Goal: Information Seeking & Learning: Check status

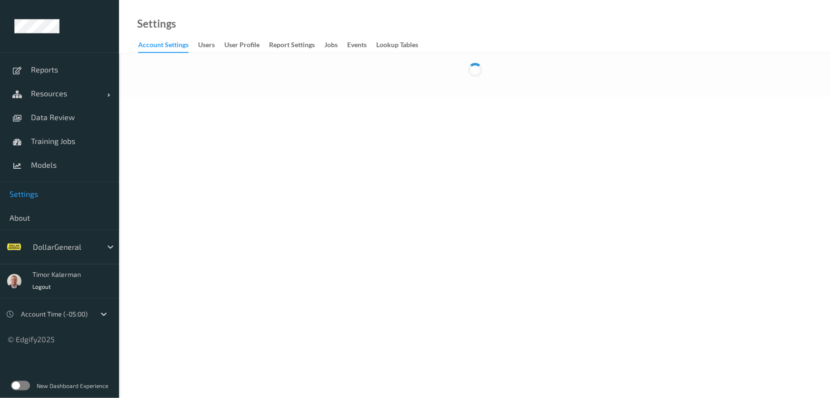
click at [39, 198] on span "Settings" at bounding box center [60, 194] width 100 height 10
click at [280, 51] on div "Report Settings" at bounding box center [292, 46] width 46 height 12
click at [328, 45] on div "Jobs" at bounding box center [330, 46] width 13 height 12
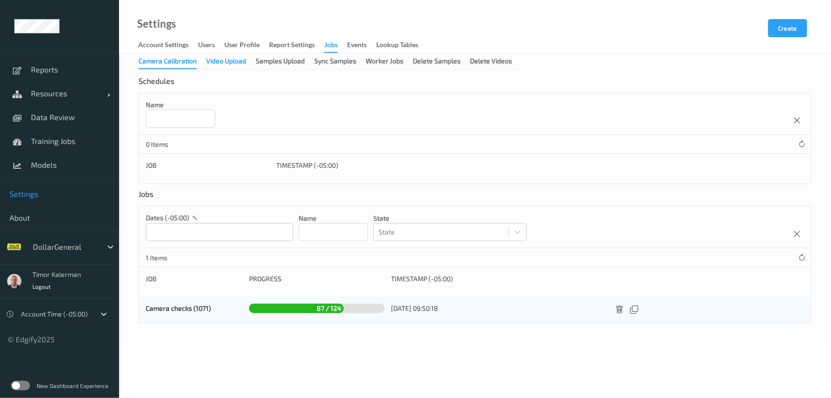
click at [224, 61] on div "Video Upload" at bounding box center [226, 62] width 40 height 12
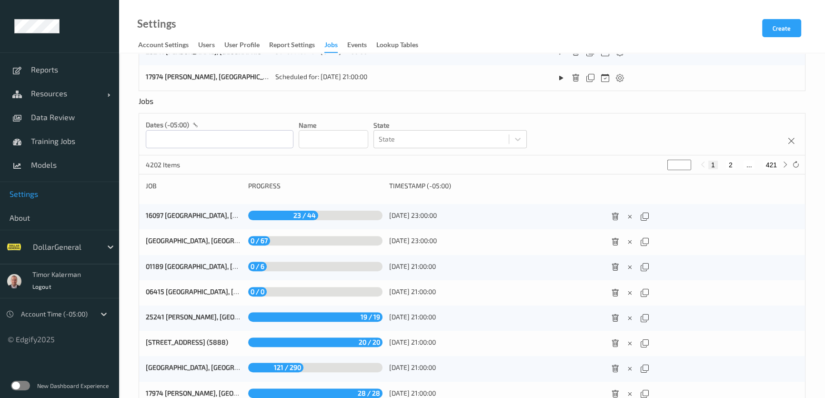
scroll to position [425, 0]
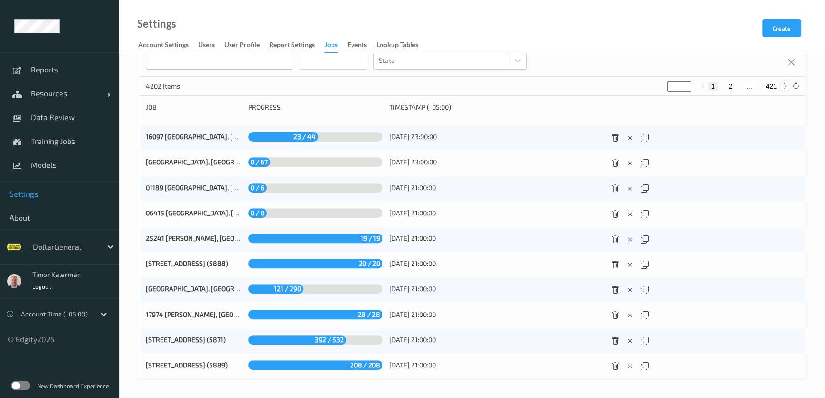
click at [790, 86] on div at bounding box center [785, 86] width 10 height 10
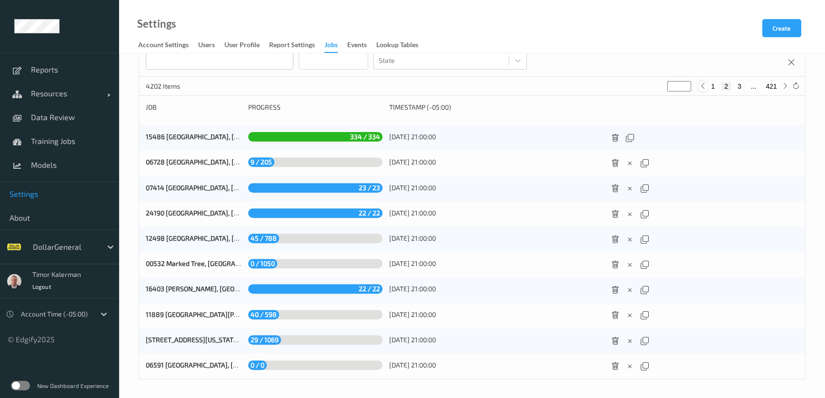
click at [705, 85] on icon at bounding box center [702, 85] width 7 height 7
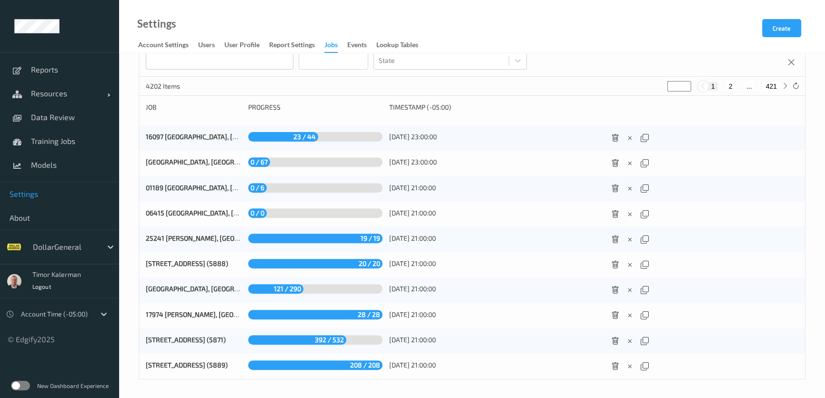
click at [706, 84] on icon at bounding box center [702, 85] width 7 height 7
click at [784, 82] on icon at bounding box center [785, 85] width 7 height 7
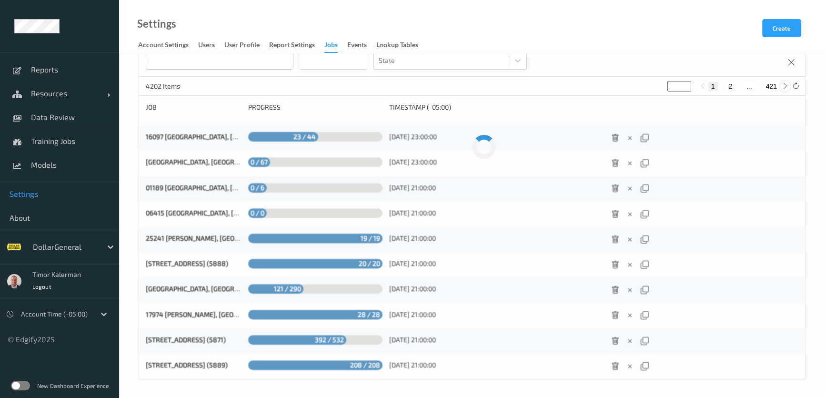
type input "*"
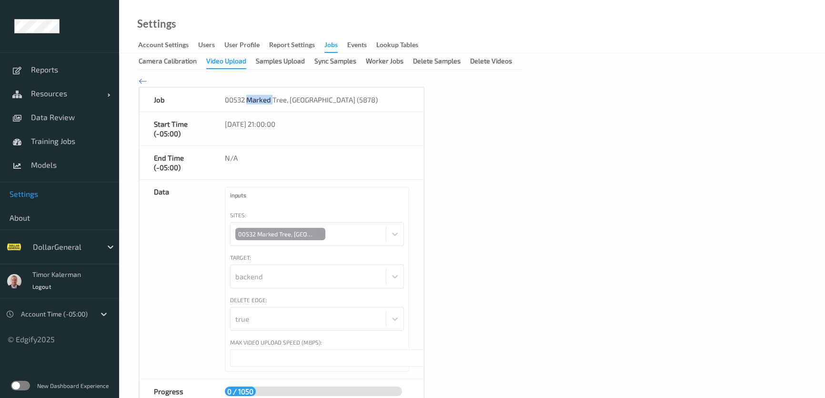
drag, startPoint x: 246, startPoint y: 102, endPoint x: 298, endPoint y: 104, distance: 51.5
click at [296, 104] on div "00532 Marked Tree, AR (5878)" at bounding box center [317, 100] width 213 height 24
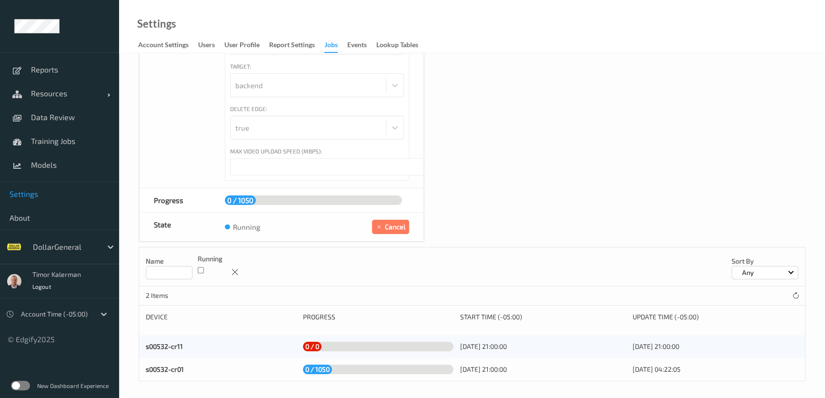
scroll to position [192, 0]
click at [172, 368] on link "s00532-cr01" at bounding box center [165, 368] width 38 height 8
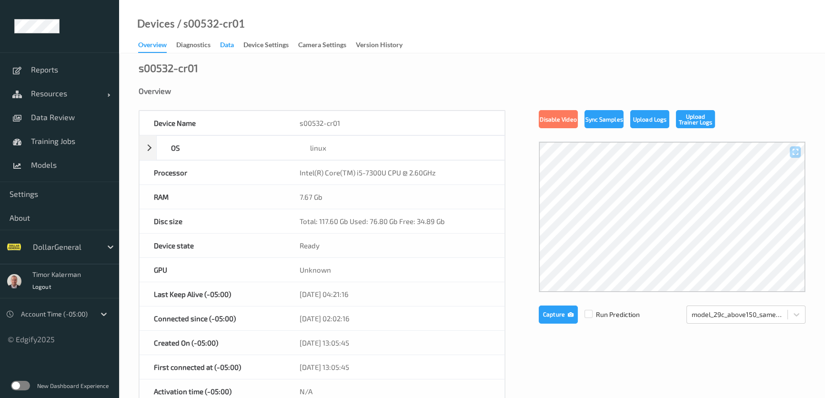
click at [226, 45] on div "Data" at bounding box center [227, 46] width 14 height 12
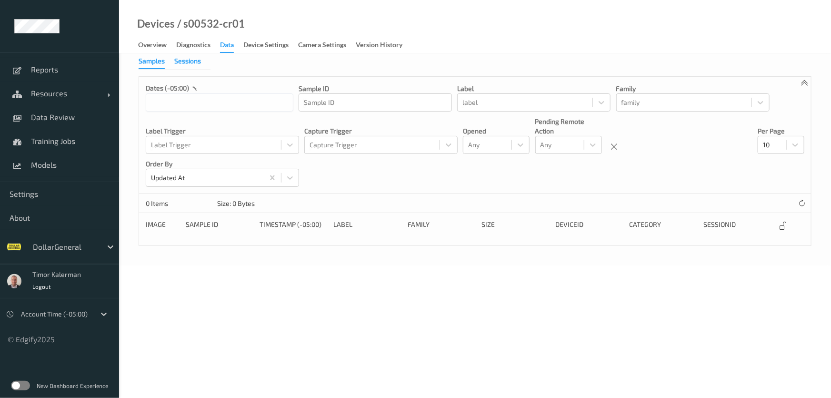
click at [184, 59] on div "Sessions" at bounding box center [187, 62] width 27 height 12
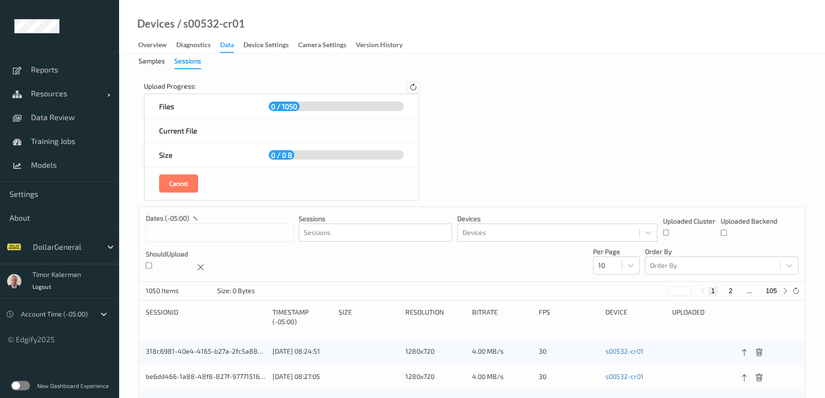
click at [413, 89] on icon at bounding box center [413, 87] width 8 height 9
click at [413, 89] on icon at bounding box center [412, 87] width 13 height 13
click at [413, 89] on icon at bounding box center [413, 87] width 12 height 12
click at [27, 386] on label at bounding box center [20, 386] width 19 height 10
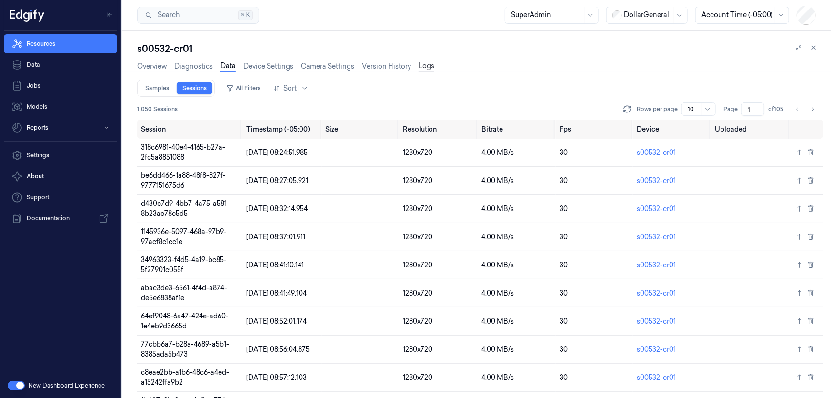
click at [424, 66] on link "Logs" at bounding box center [427, 66] width 16 height 11
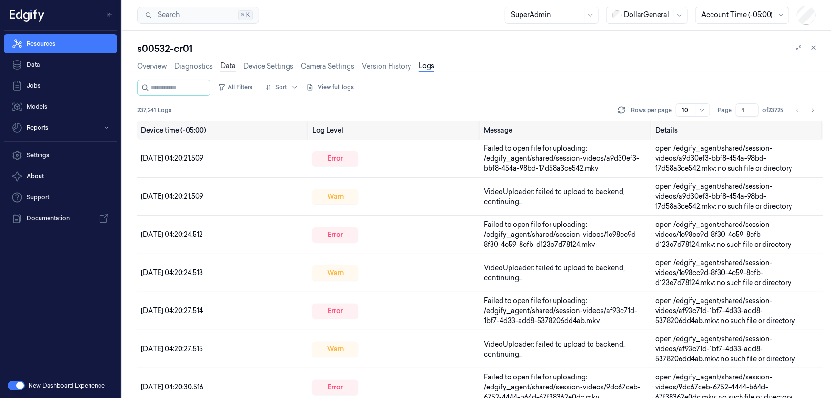
click at [228, 63] on link "Data" at bounding box center [228, 66] width 15 height 11
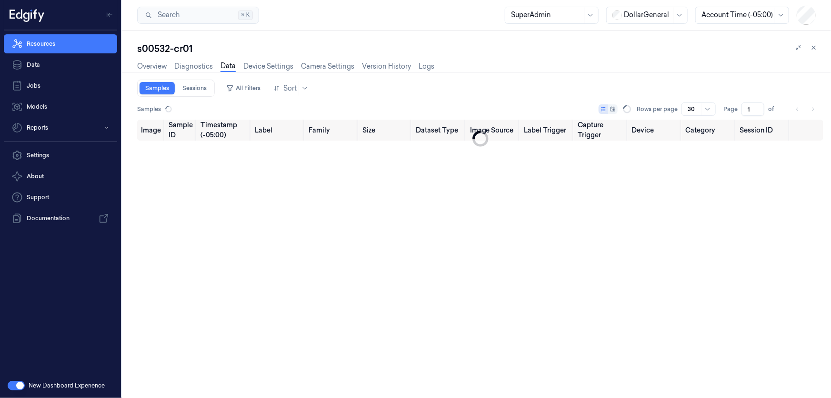
type input "0"
click at [197, 88] on link "Sessions" at bounding box center [195, 88] width 36 height 12
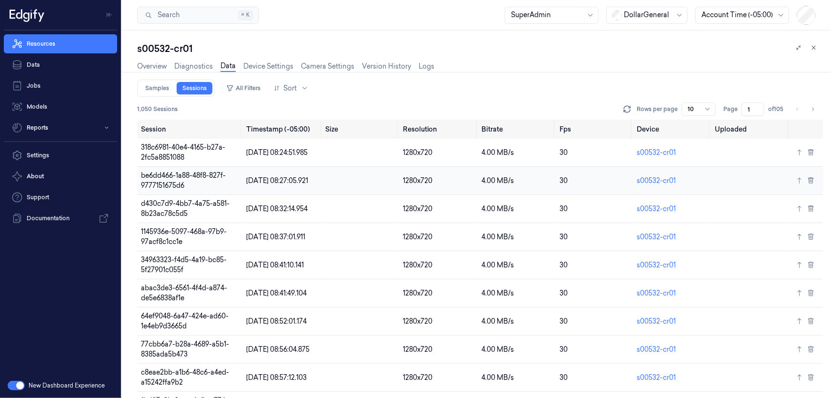
click at [185, 181] on td "be6dd466-1a88-48f8-827f-9777151675d6" at bounding box center [189, 181] width 105 height 28
click at [660, 10] on div at bounding box center [648, 15] width 48 height 10
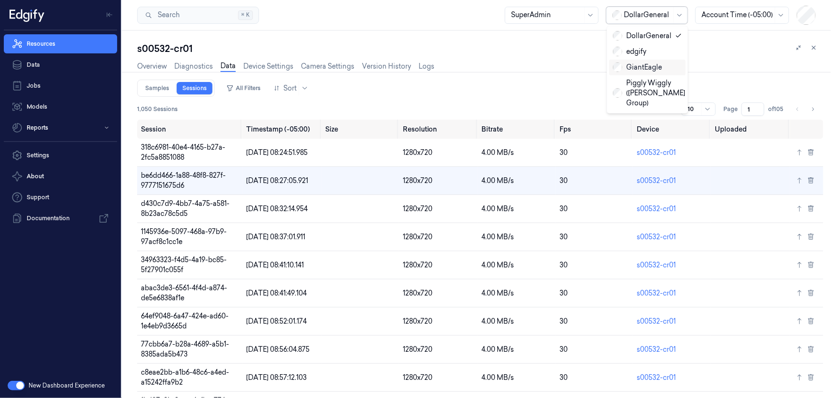
click at [647, 68] on div "GiantEagle" at bounding box center [637, 67] width 49 height 10
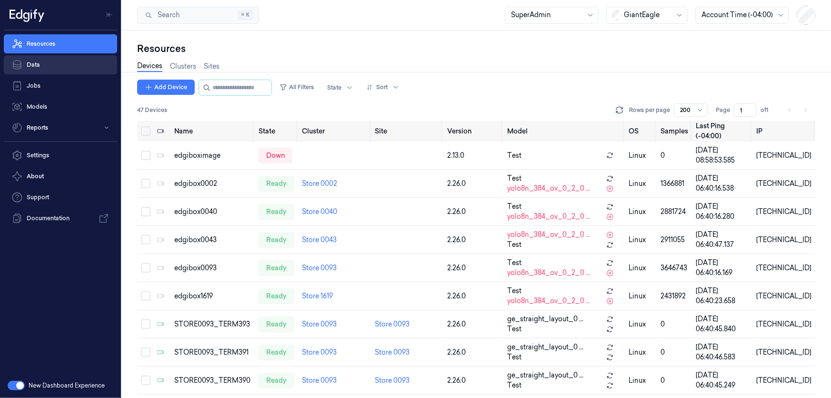
click at [33, 62] on link "Data" at bounding box center [60, 64] width 113 height 19
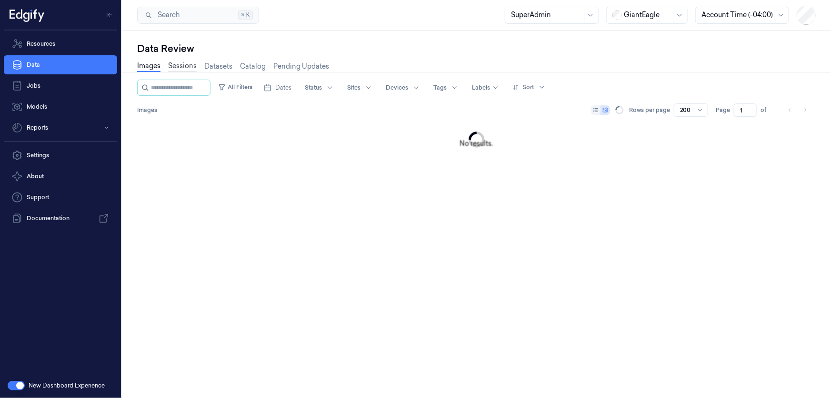
click at [189, 68] on link "Sessions" at bounding box center [182, 66] width 29 height 11
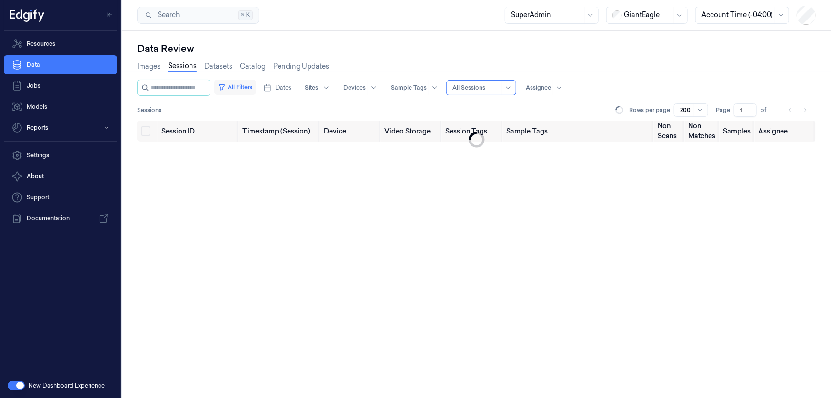
click at [243, 85] on button "All Filters" at bounding box center [235, 87] width 42 height 15
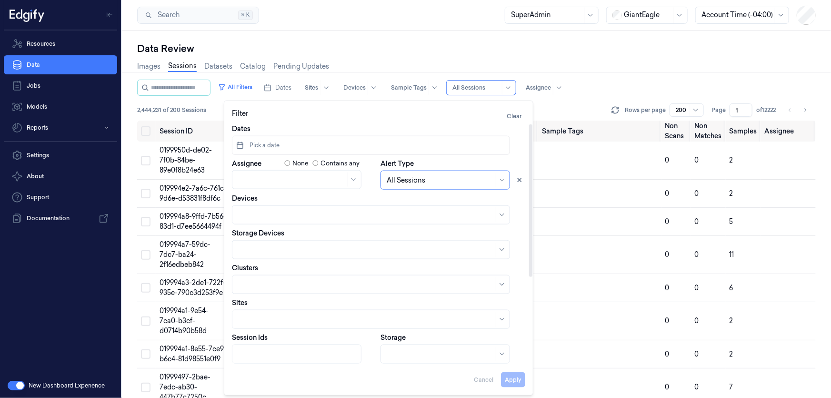
click at [268, 148] on span "Pick a date" at bounding box center [264, 145] width 32 height 9
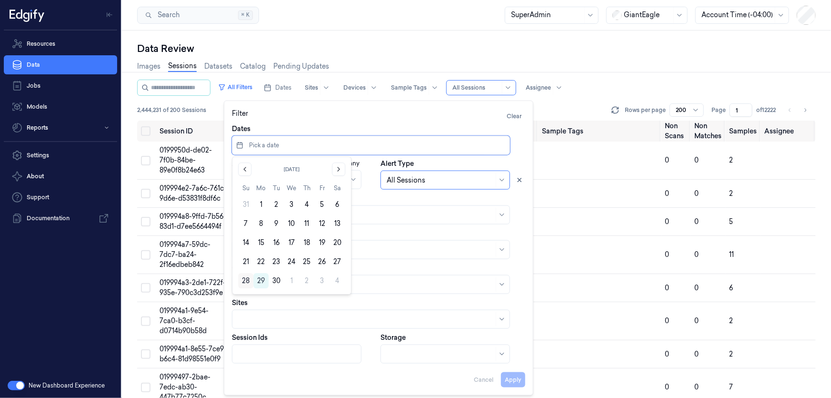
click at [247, 280] on button "28" at bounding box center [245, 280] width 15 height 15
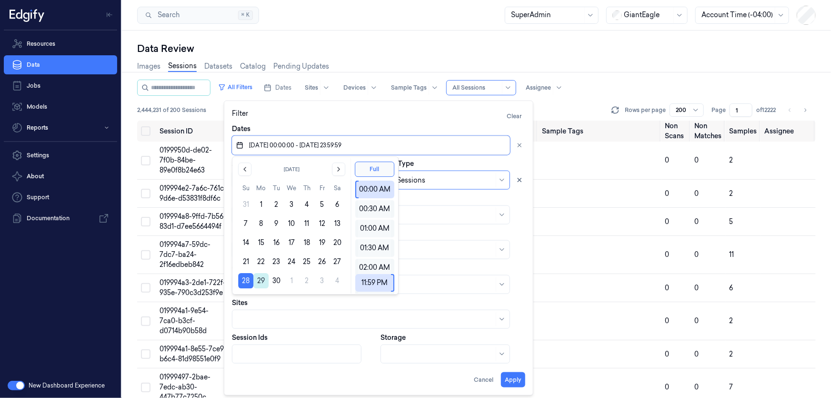
click at [260, 277] on button "29" at bounding box center [260, 280] width 15 height 15
type input "[DATE] 00:00:00 - [DATE] 23:59:59"
click at [402, 123] on div "Filter Clear" at bounding box center [378, 116] width 293 height 15
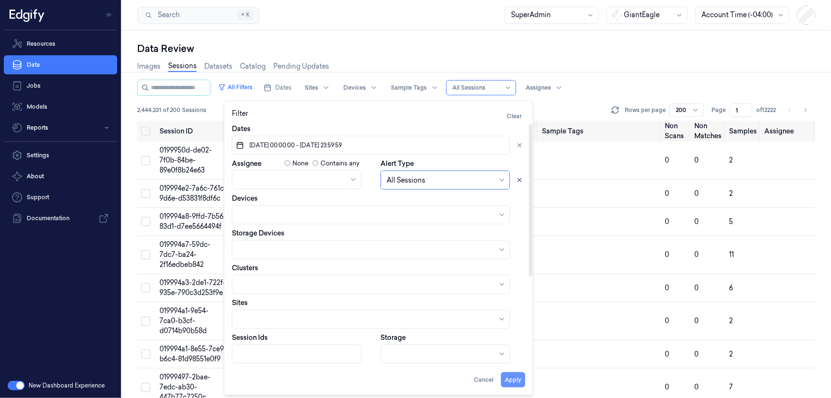
click at [514, 379] on button "Apply" at bounding box center [513, 379] width 24 height 15
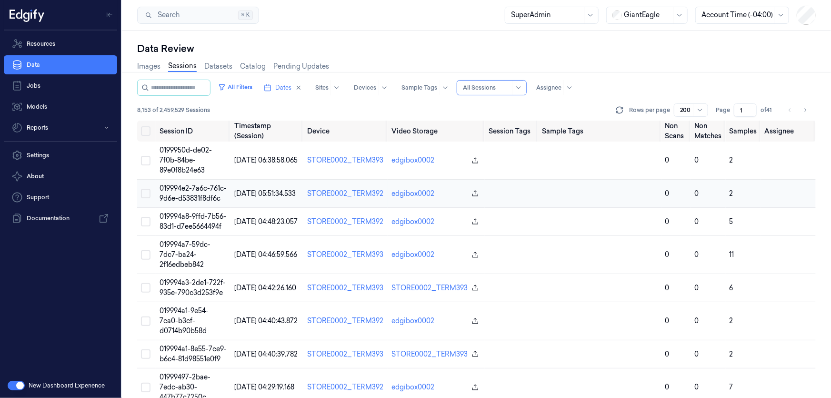
click at [180, 190] on span "019994e2-7a6c-761c-9d6e-d53831f8df6c" at bounding box center [193, 193] width 67 height 19
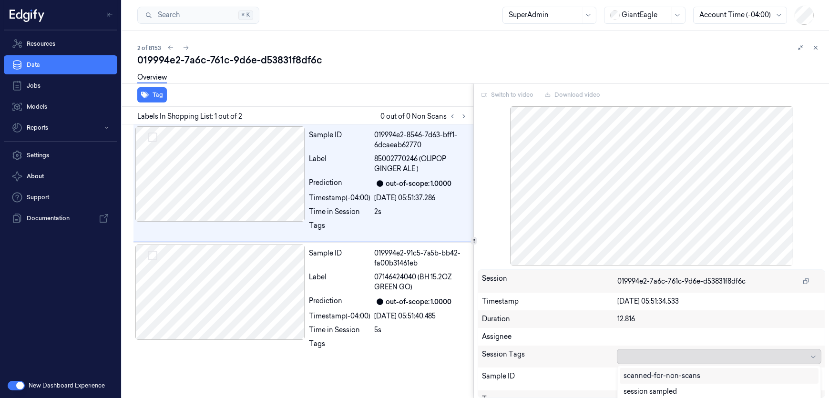
drag, startPoint x: 620, startPoint y: 351, endPoint x: 654, endPoint y: 354, distance: 33.9
click at [654, 354] on div at bounding box center [712, 356] width 189 height 13
click at [338, 360] on div "Sample ID 019994e2-8546-7d63-bff1-6dcaeab62770 Label 85002770246 (OLIPOP GINGER…" at bounding box center [295, 243] width 355 height 239
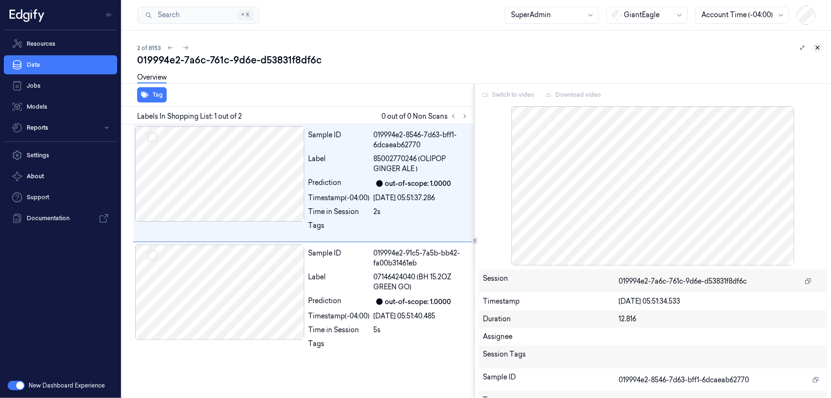
click at [819, 44] on icon at bounding box center [818, 47] width 7 height 7
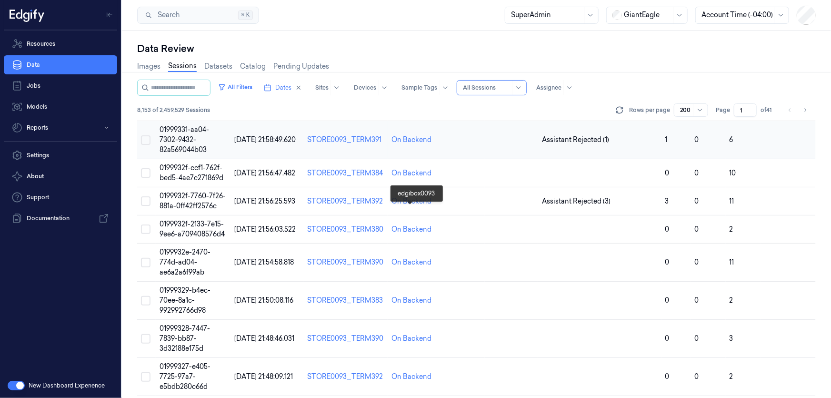
scroll to position [953, 0]
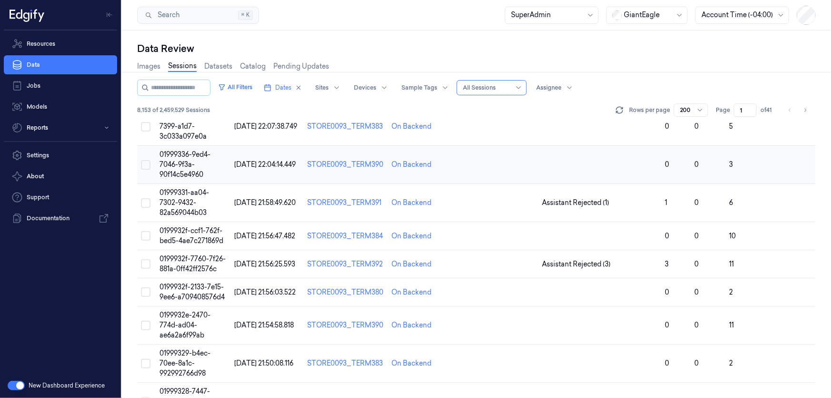
drag, startPoint x: 554, startPoint y: 194, endPoint x: 568, endPoint y: 172, distance: 26.2
drag, startPoint x: 568, startPoint y: 172, endPoint x: 520, endPoint y: 211, distance: 61.7
click at [520, 211] on td at bounding box center [511, 203] width 53 height 38
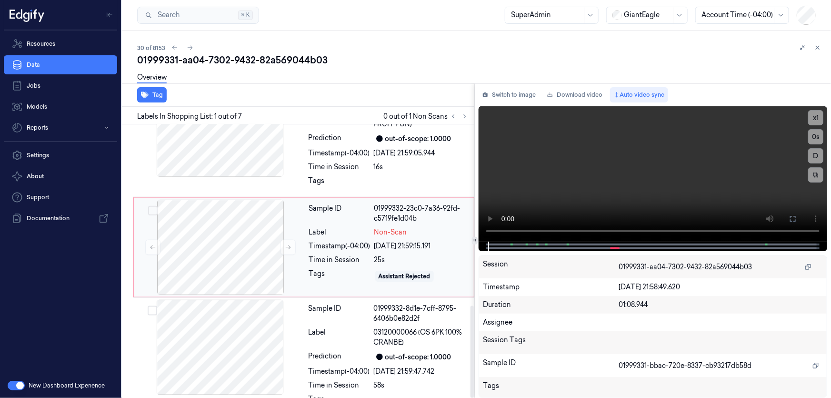
click at [431, 227] on div "Non-Scan" at bounding box center [421, 232] width 94 height 10
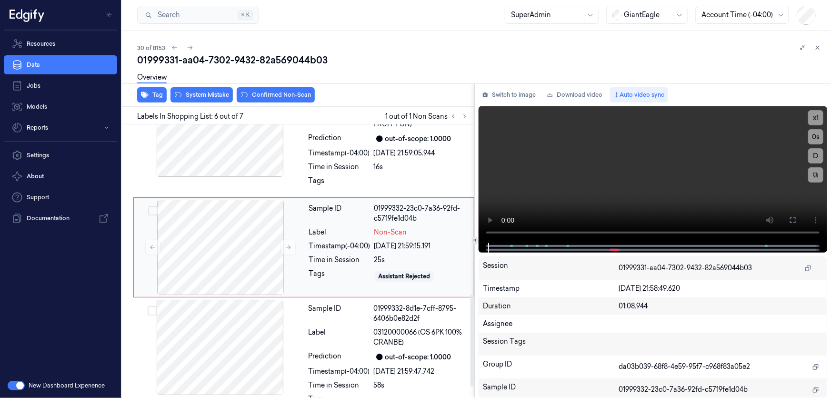
scroll to position [503, 0]
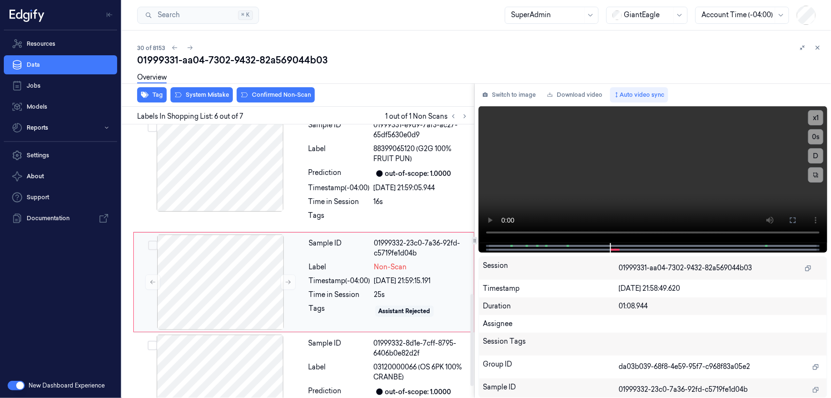
click at [414, 279] on div "Sample ID 01999332-23c0-7a36-92fd-c5719fe1d04b Label Non-Scan Timestamp (-04:00…" at bounding box center [388, 281] width 167 height 95
drag, startPoint x: 377, startPoint y: 291, endPoint x: 434, endPoint y: 293, distance: 56.7
click at [434, 305] on div "Assistant Rejected" at bounding box center [404, 310] width 59 height 11
click at [450, 290] on div "25s" at bounding box center [421, 295] width 94 height 10
click at [448, 290] on div "25s" at bounding box center [421, 295] width 94 height 10
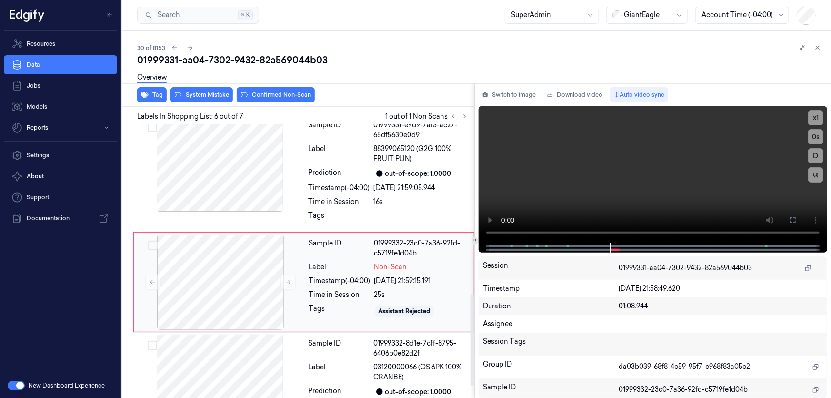
click at [448, 290] on div "25s" at bounding box center [421, 295] width 94 height 10
click at [304, 175] on div at bounding box center [220, 163] width 170 height 95
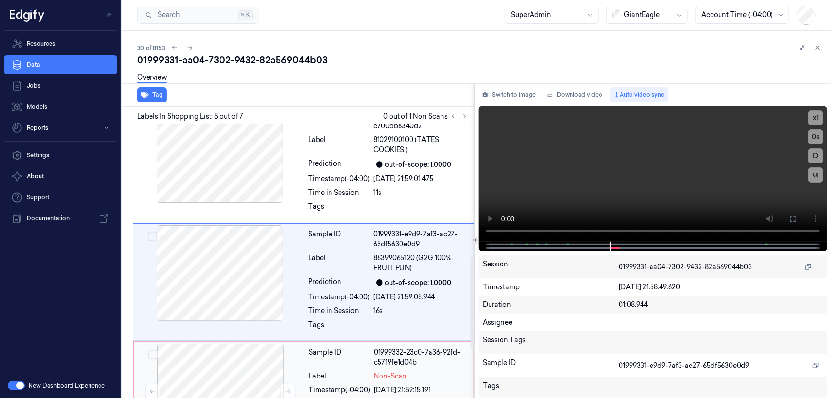
click at [348, 347] on div "Sample ID" at bounding box center [339, 357] width 61 height 20
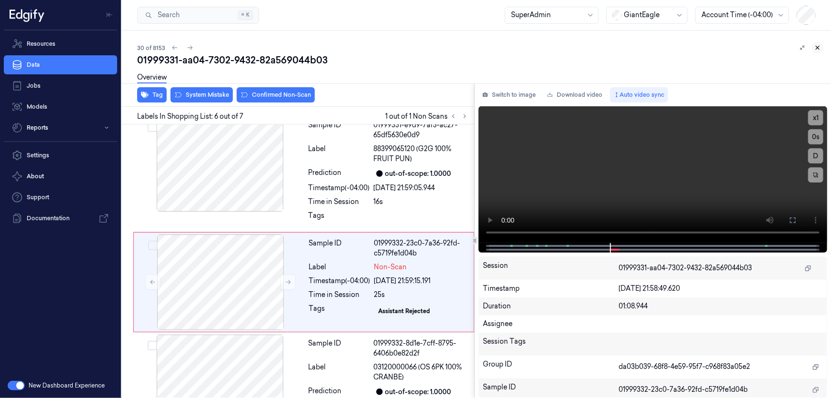
click at [818, 47] on icon at bounding box center [818, 47] width 7 height 7
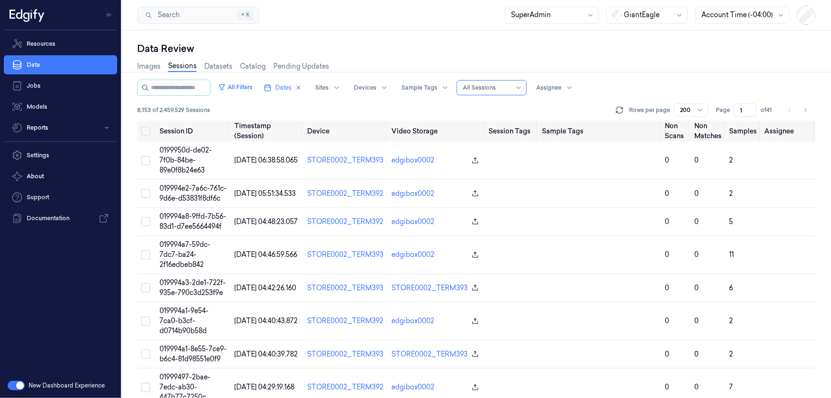
scroll to position [905, 0]
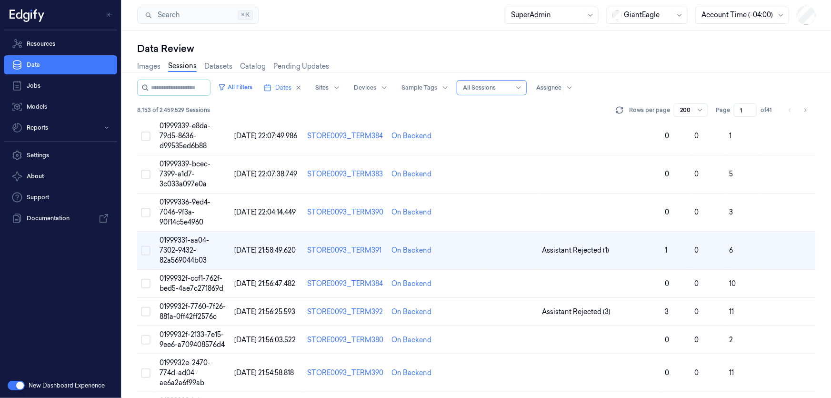
click at [627, 11] on div at bounding box center [648, 15] width 48 height 10
click at [642, 36] on div "DollarGeneral" at bounding box center [642, 36] width 59 height 10
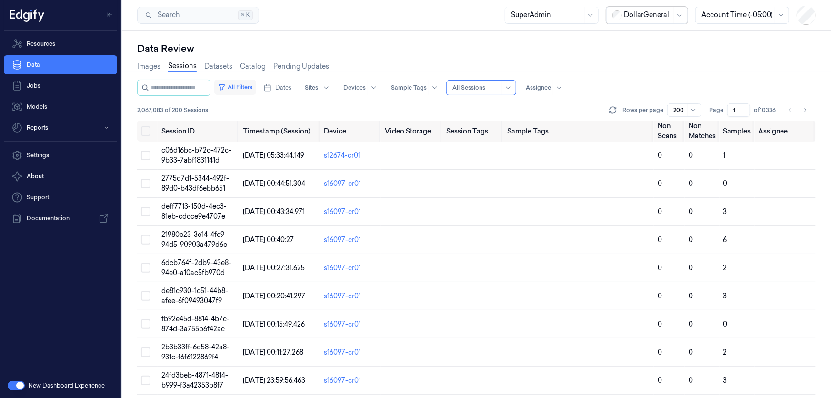
click at [256, 91] on button "All Filters" at bounding box center [235, 87] width 42 height 15
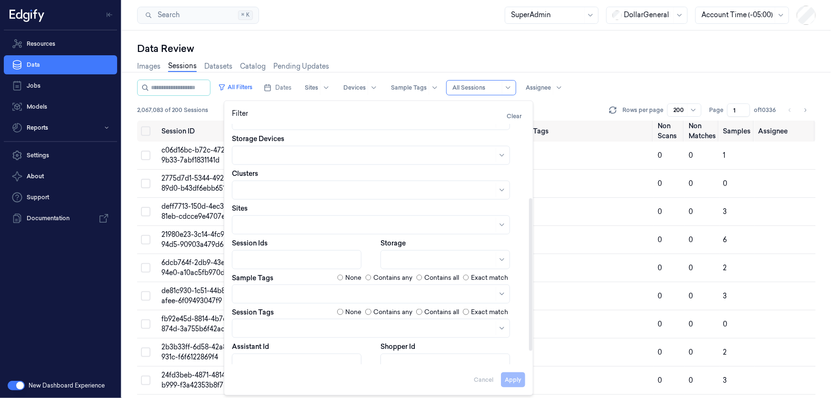
scroll to position [130, 0]
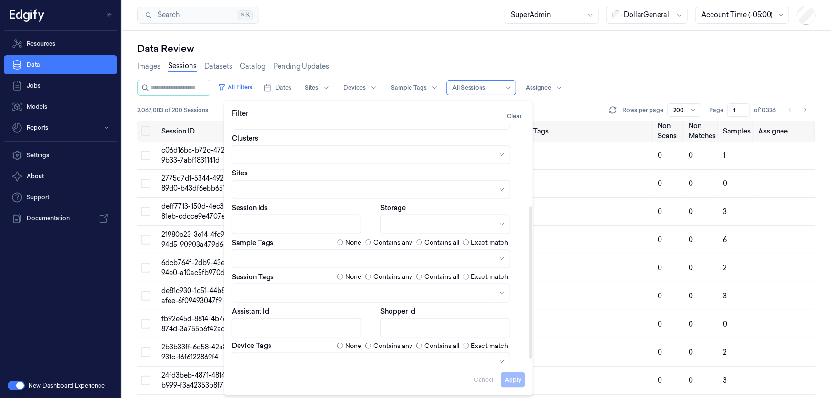
click at [303, 283] on div at bounding box center [371, 292] width 278 height 19
click at [288, 327] on div "scanned-for-non-scans" at bounding box center [276, 329] width 77 height 10
click at [300, 274] on div "Session Tags None Contains any Contains all Exact match" at bounding box center [378, 277] width 293 height 10
click at [506, 374] on button "Apply" at bounding box center [513, 379] width 24 height 15
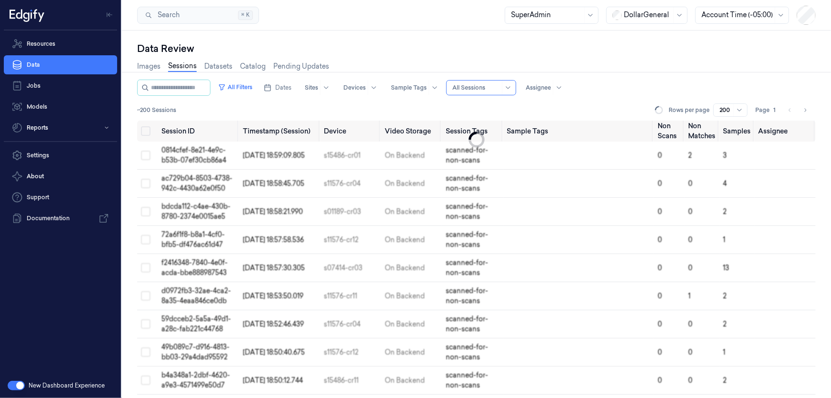
click at [676, 51] on div "Data Review" at bounding box center [476, 48] width 679 height 13
click at [237, 82] on button "All Filters" at bounding box center [235, 87] width 42 height 15
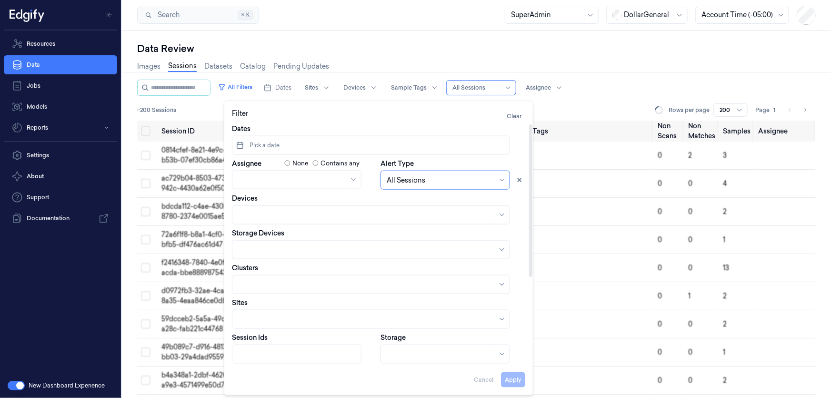
click at [297, 142] on button "Pick a date" at bounding box center [371, 145] width 278 height 19
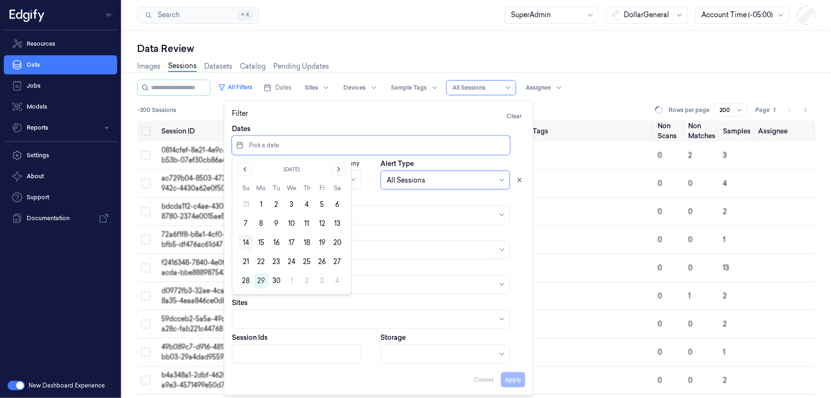
click at [243, 242] on button "14" at bounding box center [245, 242] width 15 height 15
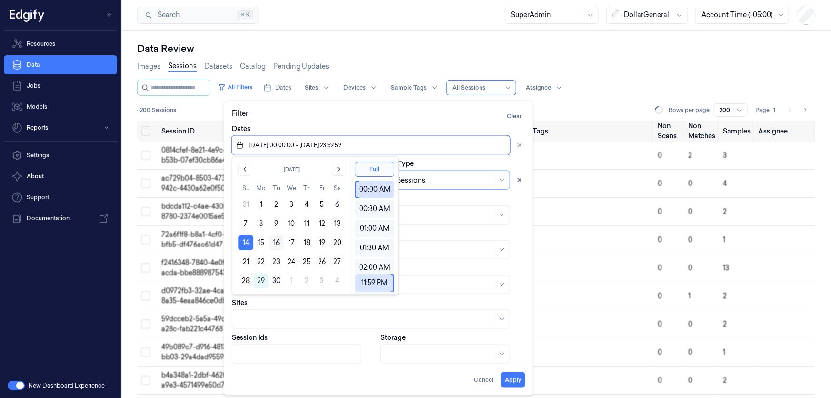
click at [276, 241] on button "16" at bounding box center [276, 242] width 15 height 15
type input "[DATE] 00:00:00 - [DATE] 23:59:59"
click at [405, 114] on div "Filter Clear" at bounding box center [378, 116] width 293 height 15
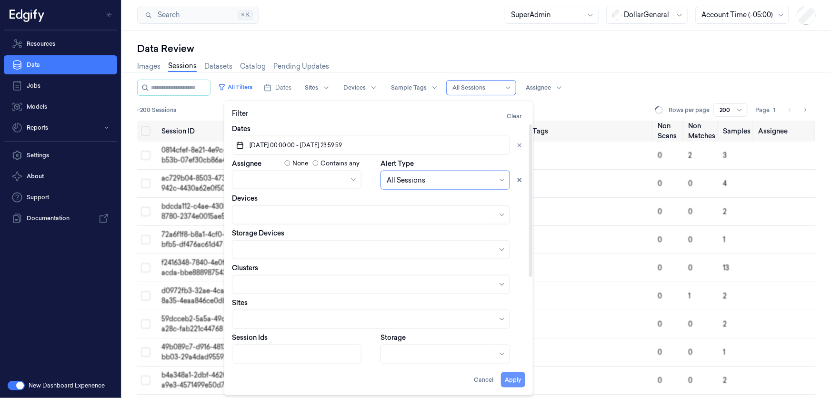
click at [515, 380] on button "Apply" at bounding box center [513, 379] width 24 height 15
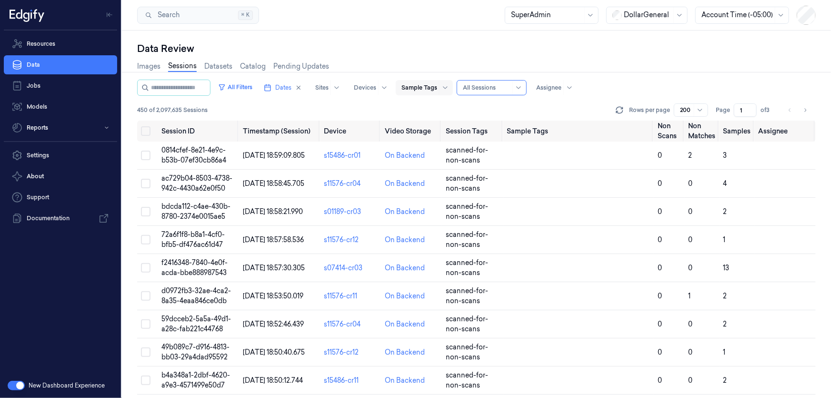
click at [432, 84] on div at bounding box center [420, 87] width 36 height 9
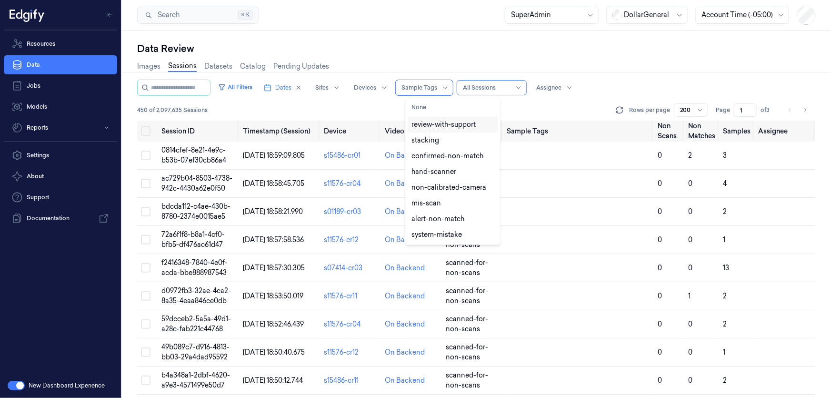
drag, startPoint x: 445, startPoint y: 157, endPoint x: 561, endPoint y: 68, distance: 146.0
click at [561, 68] on body "Resources Data Jobs Models Reports Settings About Support Documentation New Das…" at bounding box center [415, 199] width 831 height 398
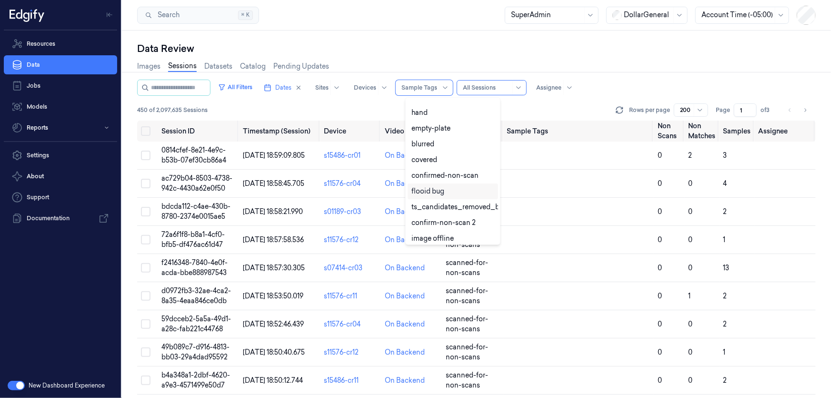
scroll to position [216, 0]
click at [442, 160] on div "confirmed-non-scan" at bounding box center [445, 160] width 67 height 10
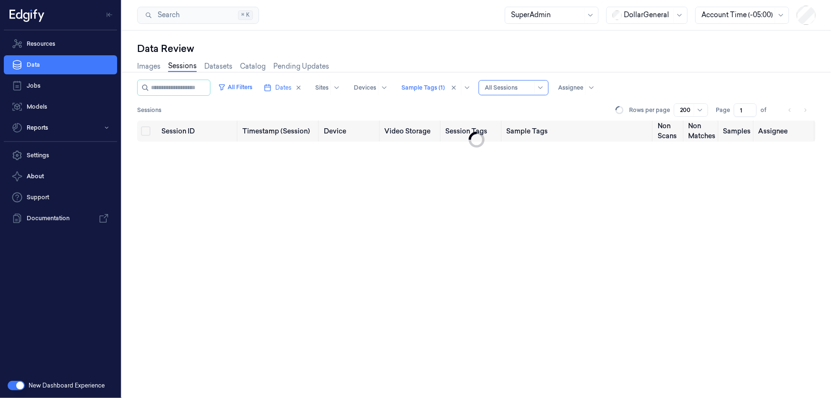
click at [639, 74] on div "Images Sessions Datasets Catalog Pending Updates" at bounding box center [476, 67] width 679 height 24
click at [241, 88] on button "All Filters" at bounding box center [235, 87] width 42 height 15
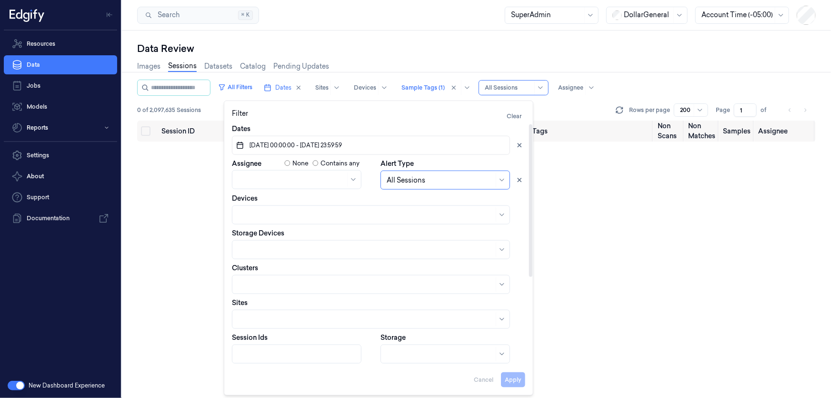
click at [276, 142] on span "[DATE] 00:00:00 - [DATE] 23:59:59" at bounding box center [295, 145] width 94 height 9
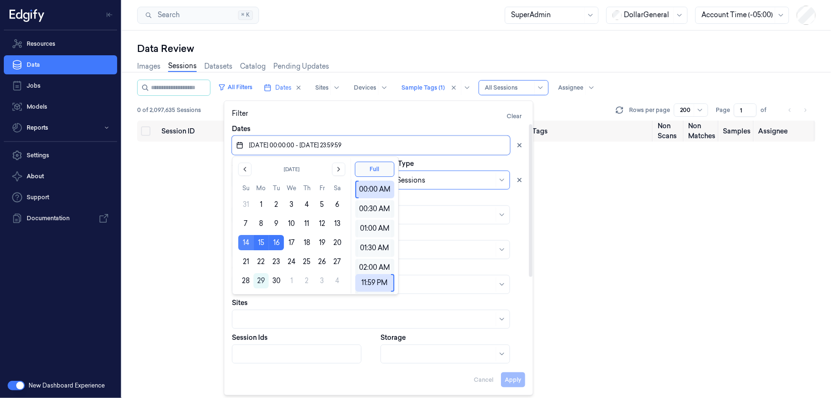
click at [242, 238] on button "14" at bounding box center [245, 242] width 15 height 15
click at [335, 241] on button "20" at bounding box center [337, 242] width 15 height 15
type input "[DATE] 00:00:00 - [DATE] 23:59:59"
click at [440, 128] on div "Dates" at bounding box center [378, 139] width 293 height 31
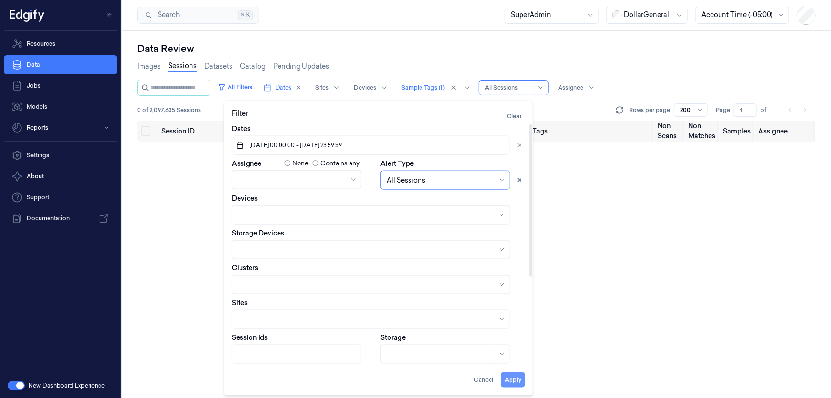
click at [505, 381] on button "Apply" at bounding box center [513, 379] width 24 height 15
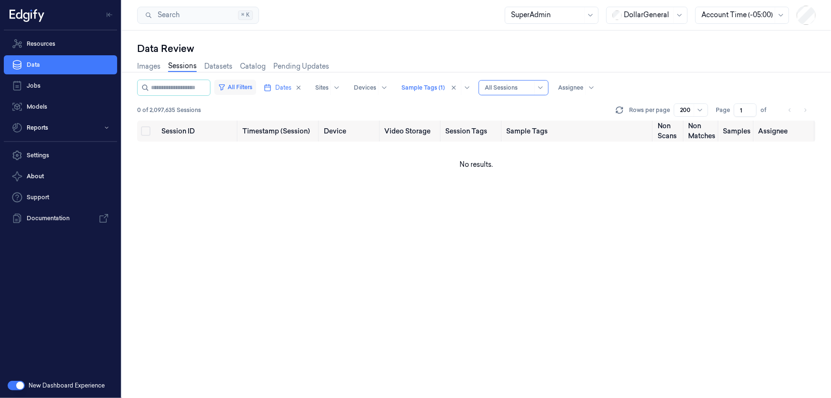
click at [247, 86] on button "All Filters" at bounding box center [235, 87] width 42 height 15
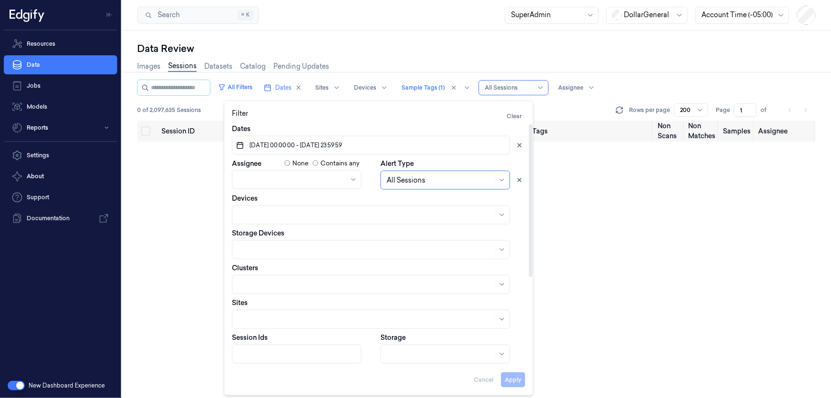
click at [285, 144] on span "[DATE] 00:00:00 - [DATE] 23:59:59" at bounding box center [295, 145] width 94 height 9
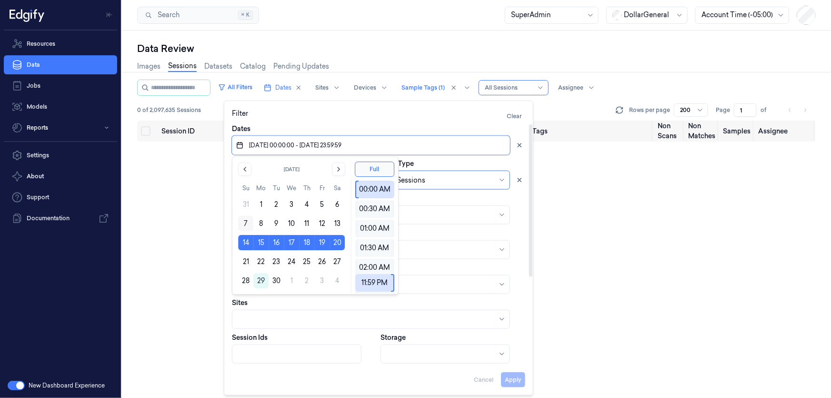
click at [242, 224] on button "7" at bounding box center [245, 223] width 15 height 15
click at [340, 224] on button "13" at bounding box center [337, 223] width 15 height 15
type input "[DATE] 00:00:00 - [DATE] 23:59:59"
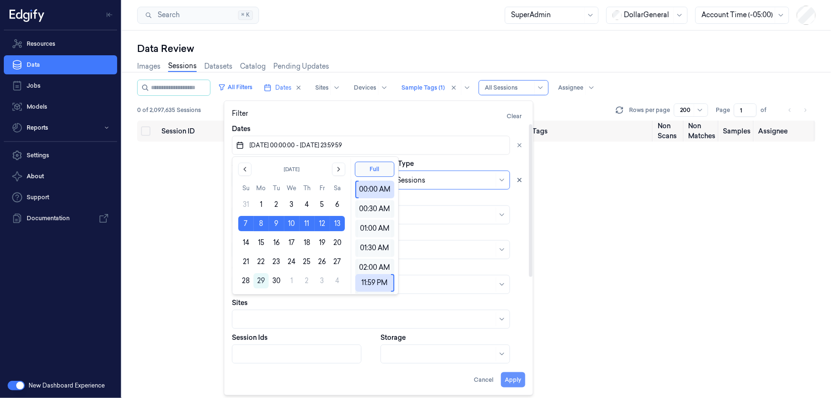
click at [512, 381] on button "Apply" at bounding box center [513, 379] width 24 height 15
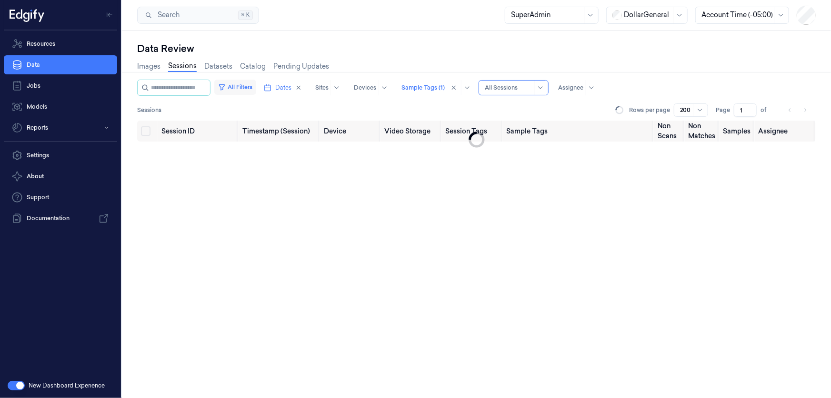
click at [255, 83] on button "All Filters" at bounding box center [235, 87] width 42 height 15
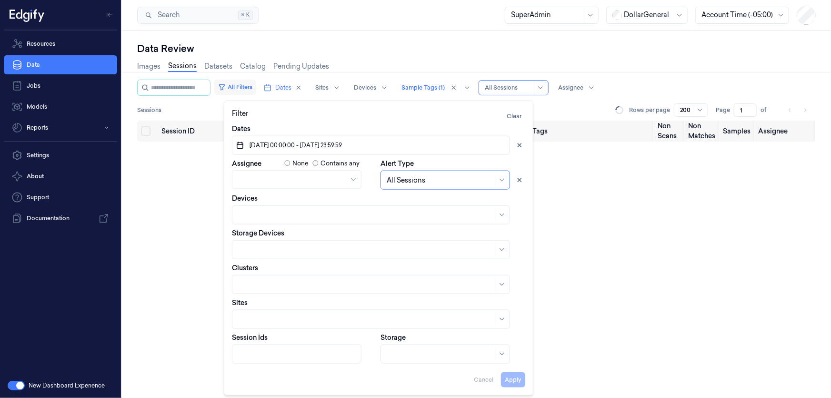
click at [253, 83] on button "All Filters" at bounding box center [235, 87] width 42 height 15
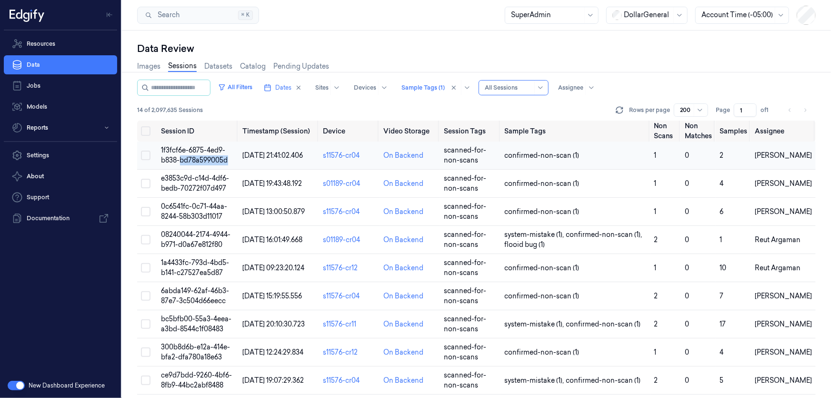
click at [192, 155] on td "1f3fcf6e-6875-4ed9-b838-bd78a599005d" at bounding box center [198, 156] width 81 height 28
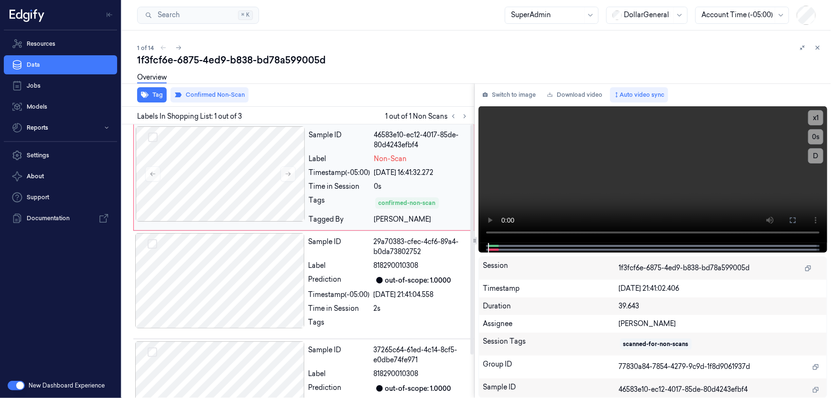
click at [366, 142] on div "Sample ID" at bounding box center [339, 140] width 61 height 20
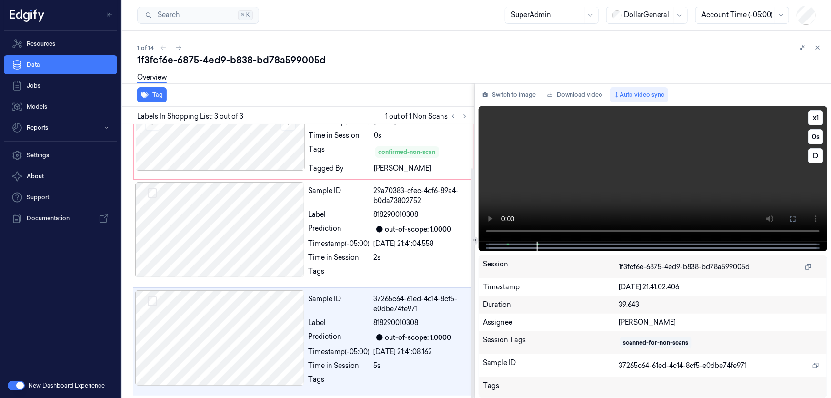
scroll to position [52, 0]
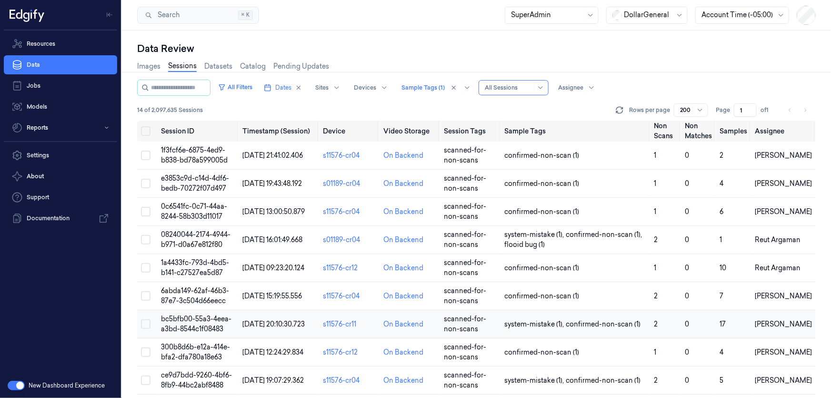
click at [507, 316] on td "system-mistake (1) , confirmed-non-scan (1)" at bounding box center [576, 324] width 150 height 28
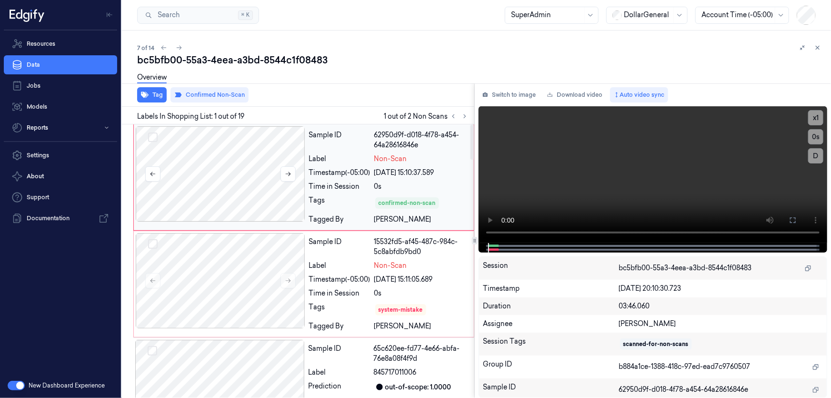
click at [285, 207] on div at bounding box center [221, 173] width 170 height 95
click at [288, 170] on button at bounding box center [288, 173] width 15 height 15
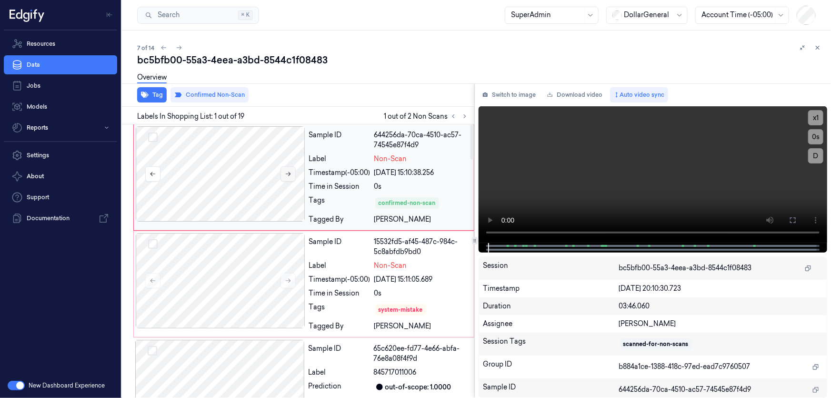
click at [288, 170] on button at bounding box center [288, 173] width 15 height 15
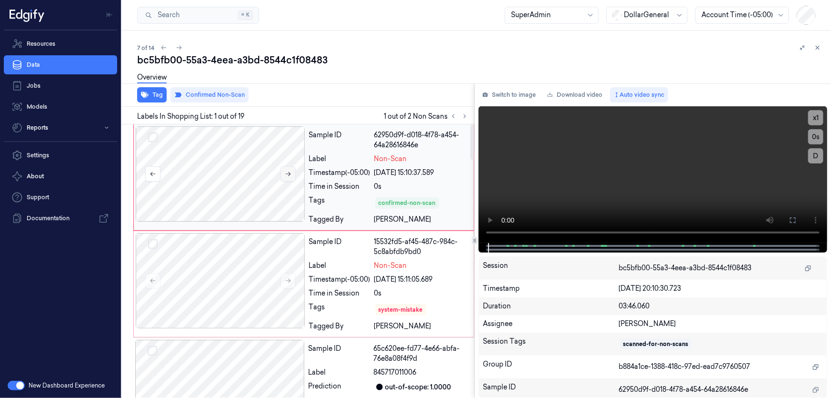
click at [288, 170] on button at bounding box center [288, 173] width 15 height 15
click at [281, 249] on div at bounding box center [221, 280] width 170 height 95
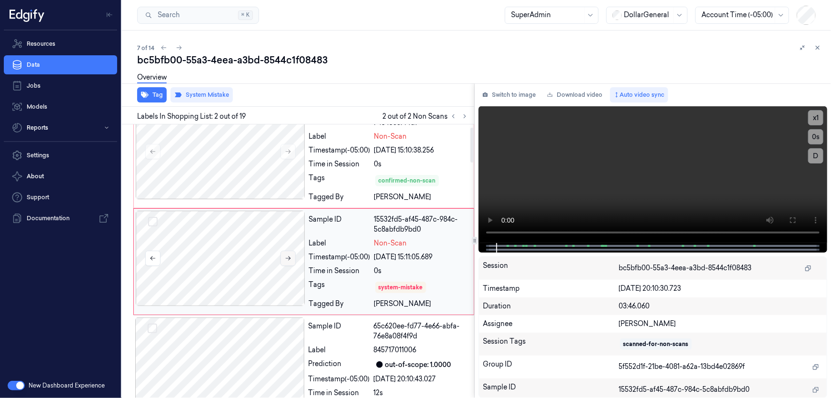
click at [291, 257] on icon at bounding box center [288, 258] width 7 height 7
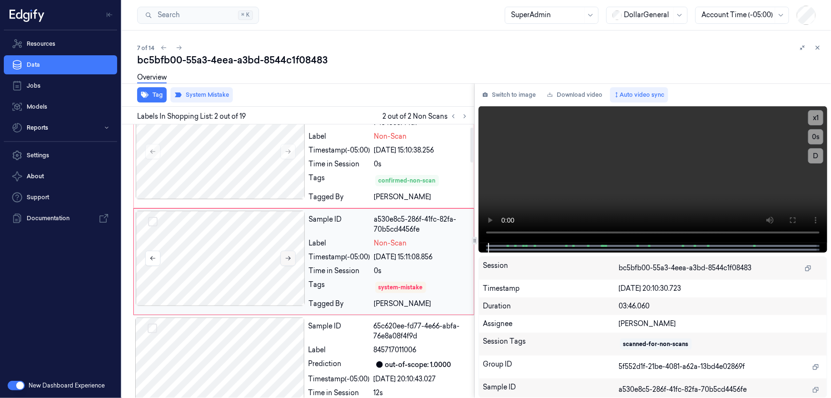
click at [291, 257] on icon at bounding box center [288, 258] width 7 height 7
click at [257, 241] on div at bounding box center [221, 258] width 170 height 95
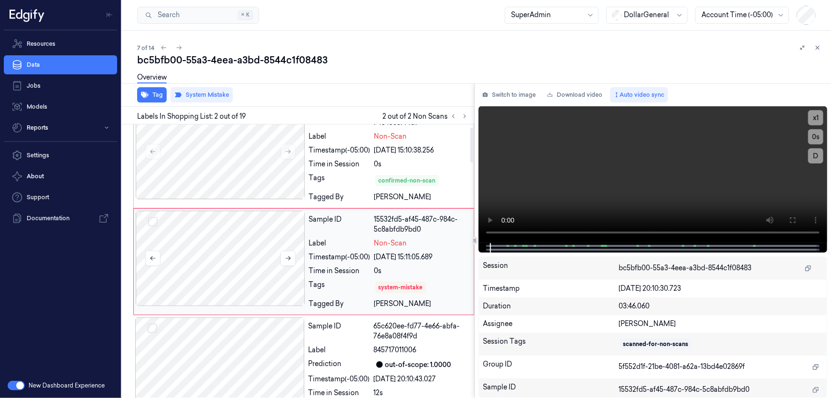
click at [265, 268] on div at bounding box center [221, 258] width 170 height 95
click at [255, 265] on div at bounding box center [221, 258] width 170 height 95
click at [254, 265] on div at bounding box center [221, 258] width 170 height 95
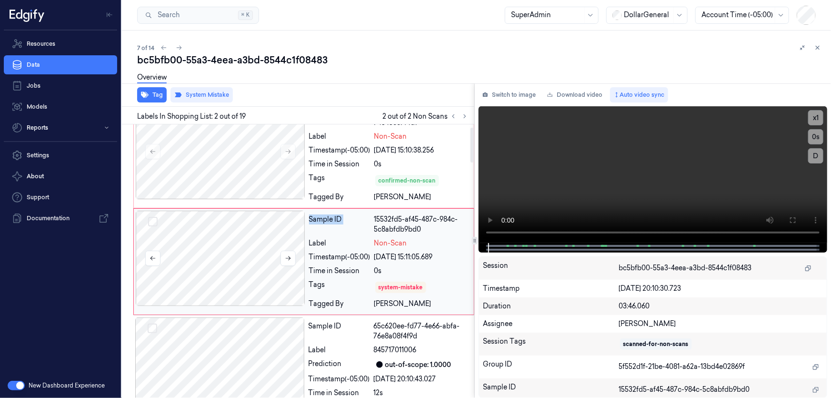
click at [254, 265] on div at bounding box center [221, 258] width 170 height 95
click at [273, 257] on div at bounding box center [221, 258] width 170 height 95
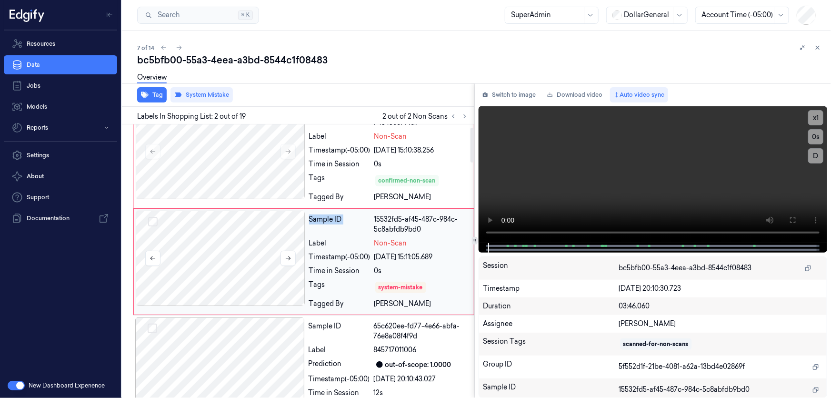
click at [273, 257] on div at bounding box center [221, 258] width 170 height 95
click at [274, 257] on div at bounding box center [221, 258] width 170 height 95
click at [272, 160] on div at bounding box center [221, 151] width 170 height 95
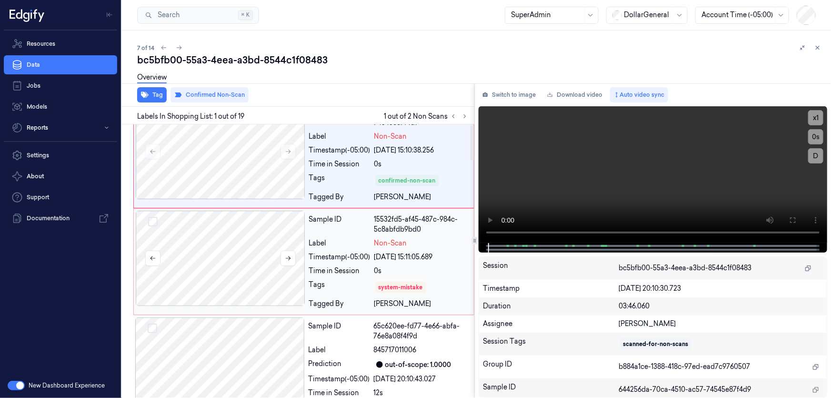
scroll to position [0, 0]
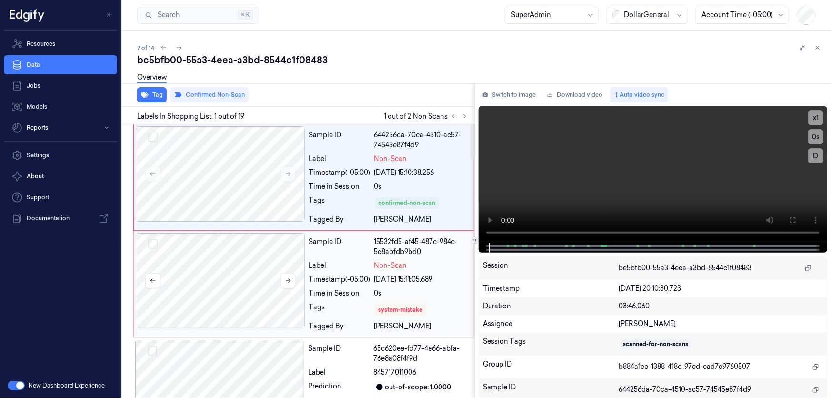
click at [265, 265] on div at bounding box center [221, 280] width 170 height 95
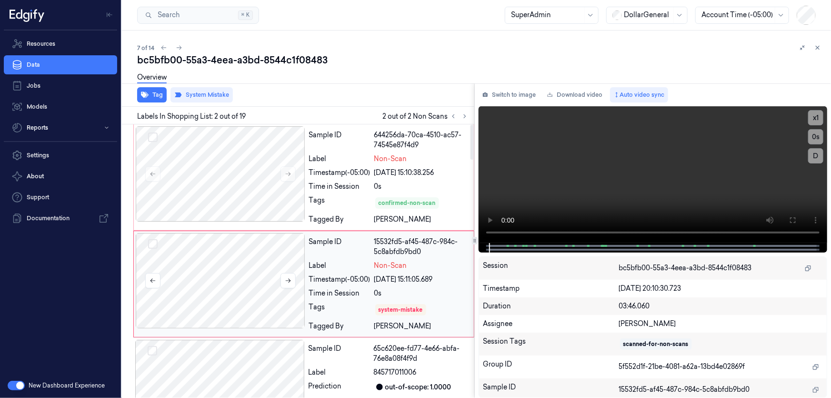
scroll to position [22, 0]
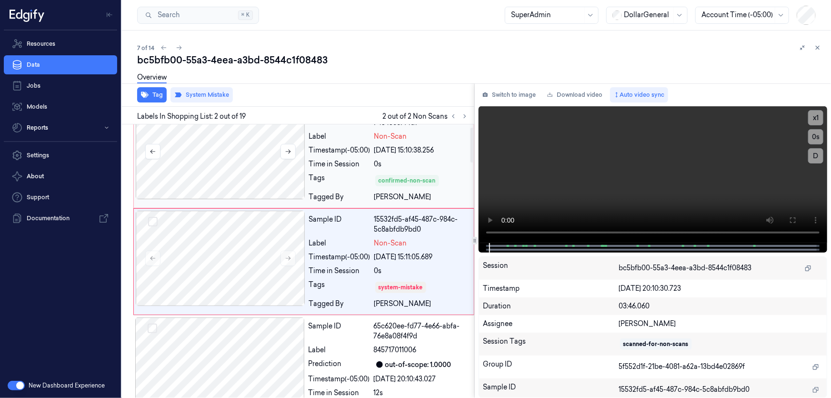
click at [243, 134] on div at bounding box center [221, 151] width 170 height 95
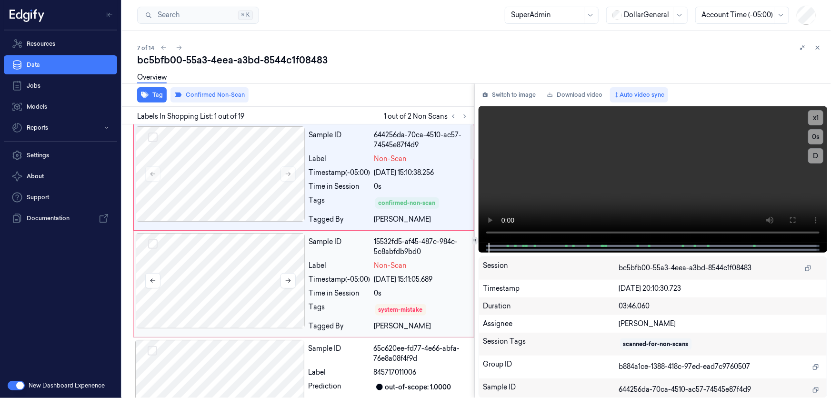
click at [236, 277] on div at bounding box center [221, 280] width 170 height 95
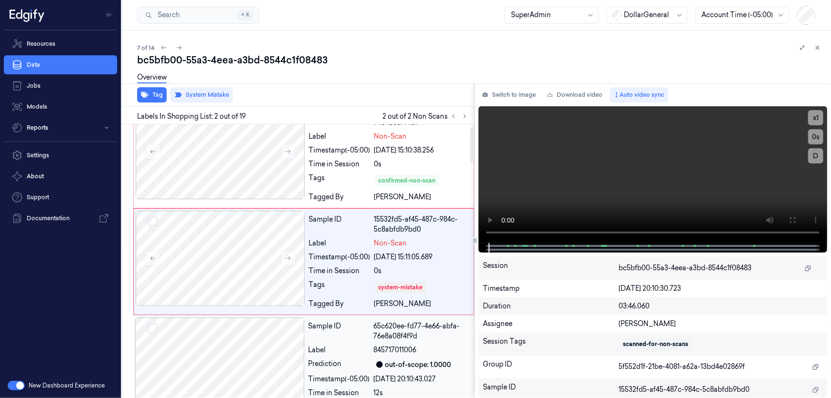
click at [254, 345] on div at bounding box center [220, 364] width 170 height 95
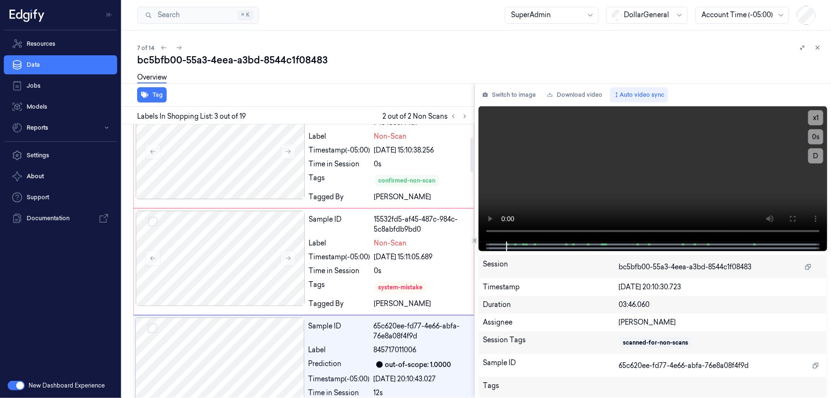
scroll to position [130, 0]
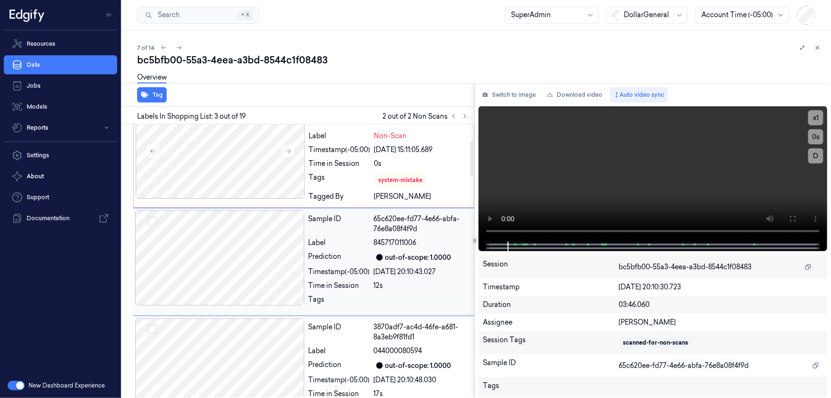
click at [253, 210] on div at bounding box center [220, 257] width 170 height 95
click at [261, 274] on div at bounding box center [220, 257] width 170 height 95
click at [248, 266] on div at bounding box center [220, 257] width 170 height 95
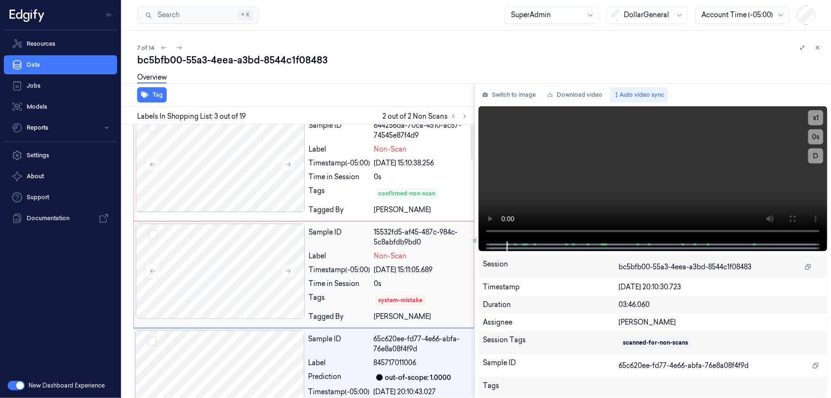
scroll to position [0, 0]
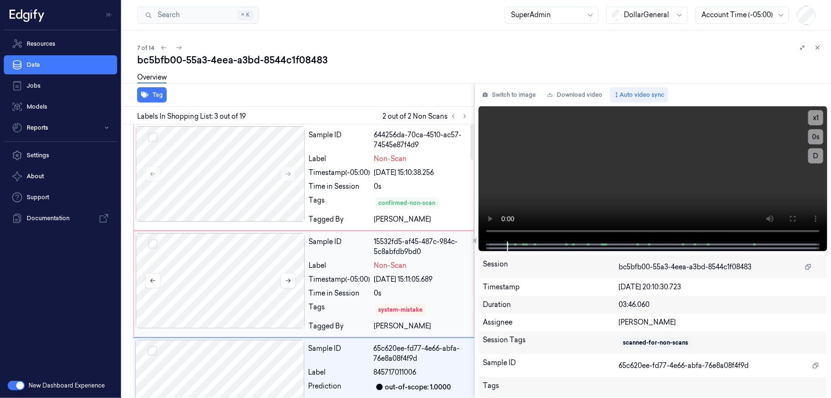
click at [248, 257] on div at bounding box center [221, 280] width 170 height 95
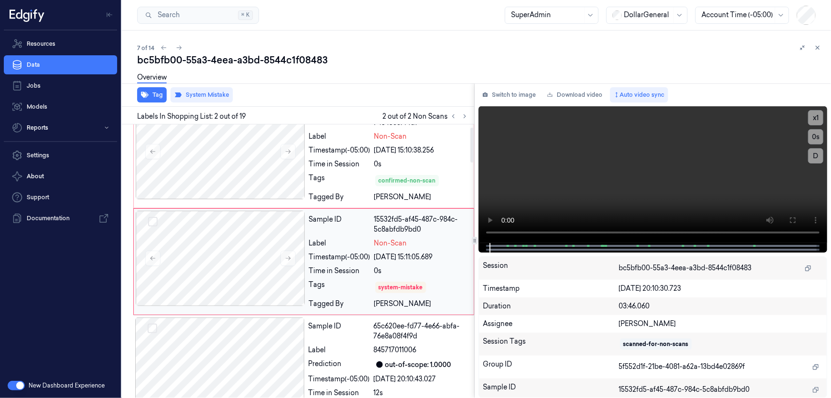
click at [412, 226] on div "15532fd5-af45-487c-984c-5c8abfdb9bd0" at bounding box center [421, 224] width 94 height 20
click at [288, 258] on icon at bounding box center [288, 258] width 7 height 7
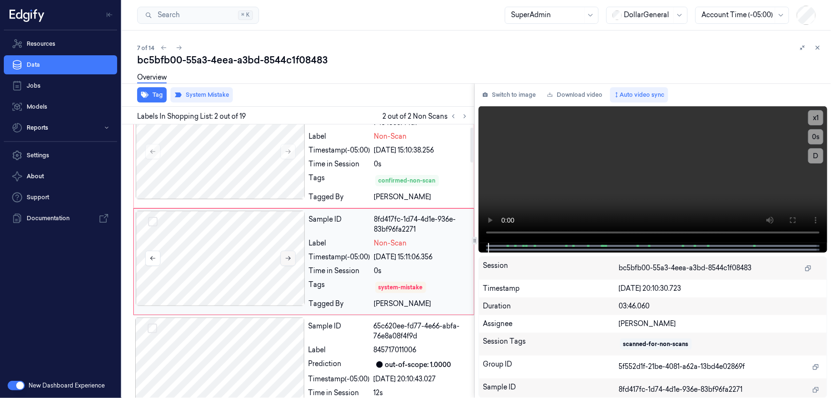
click at [288, 258] on icon at bounding box center [288, 258] width 7 height 7
click at [289, 258] on icon at bounding box center [288, 258] width 7 height 7
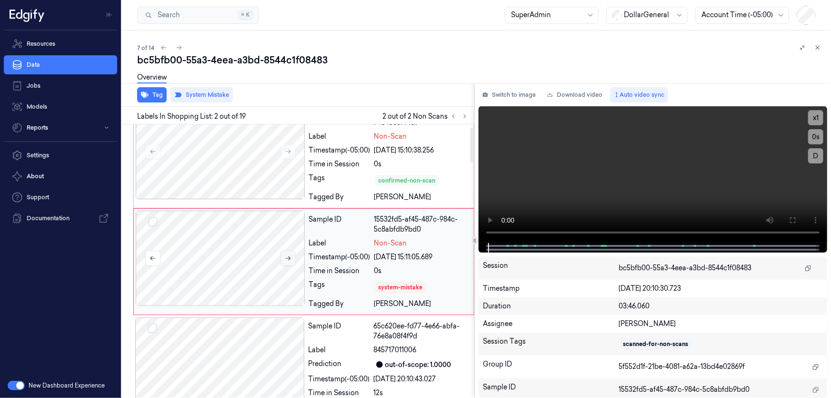
click at [289, 258] on icon at bounding box center [288, 258] width 7 height 7
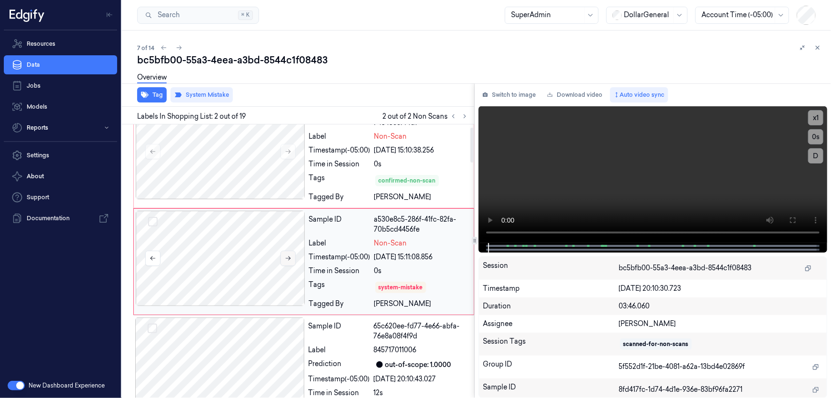
click at [289, 258] on icon at bounding box center [288, 258] width 7 height 7
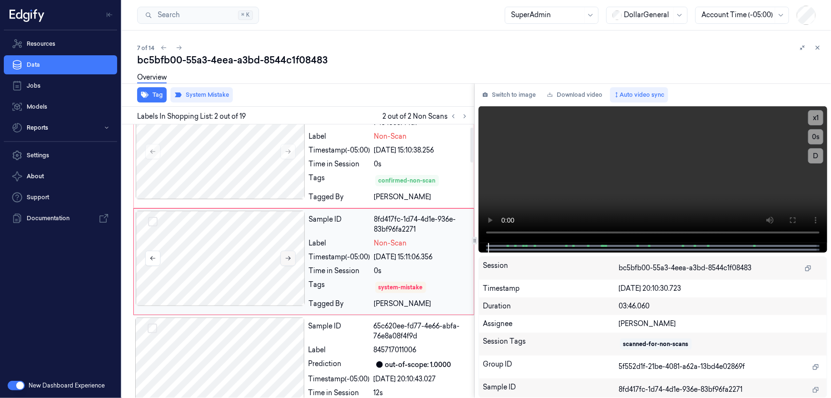
click at [289, 258] on icon at bounding box center [288, 258] width 7 height 7
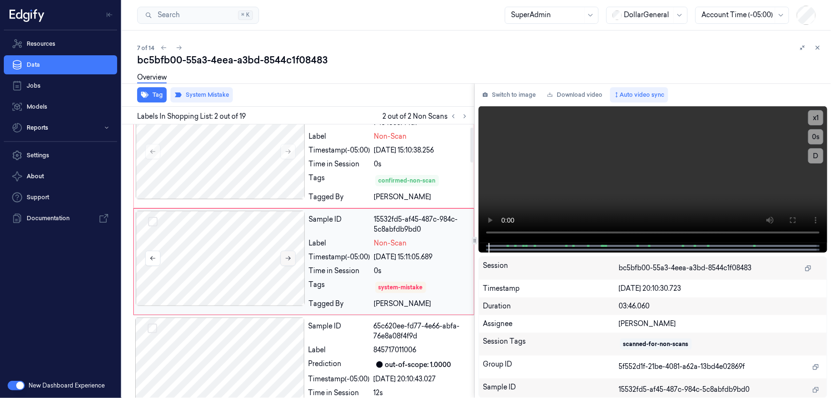
click at [289, 258] on icon at bounding box center [288, 258] width 7 height 7
drag, startPoint x: 379, startPoint y: 287, endPoint x: 419, endPoint y: 289, distance: 40.1
click at [419, 289] on div "system-mistake" at bounding box center [401, 287] width 44 height 9
click at [415, 287] on div "system-mistake" at bounding box center [401, 287] width 44 height 9
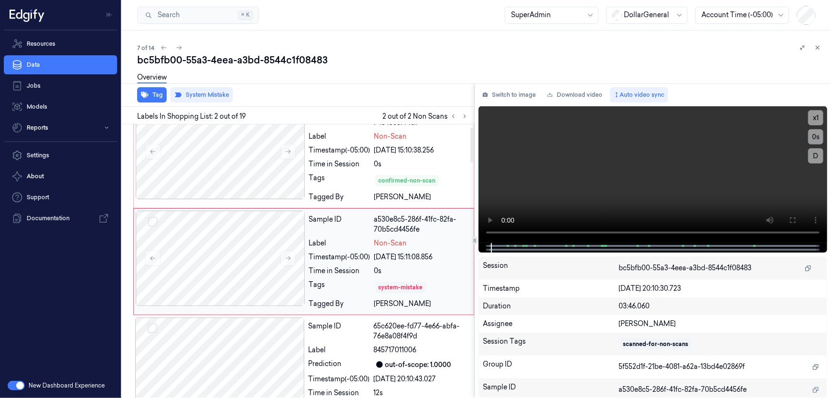
click at [415, 287] on div "system-mistake" at bounding box center [401, 287] width 44 height 9
click at [416, 270] on div "0s" at bounding box center [421, 271] width 94 height 10
click at [224, 240] on div at bounding box center [221, 258] width 170 height 95
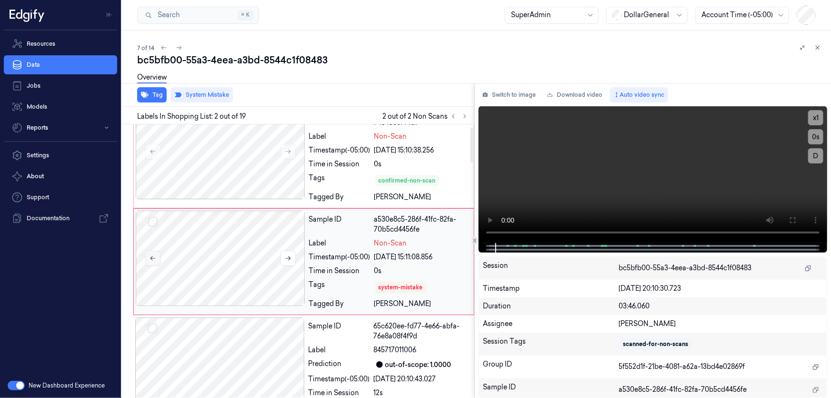
click at [155, 255] on icon at bounding box center [153, 258] width 7 height 7
click at [156, 255] on icon at bounding box center [153, 258] width 7 height 7
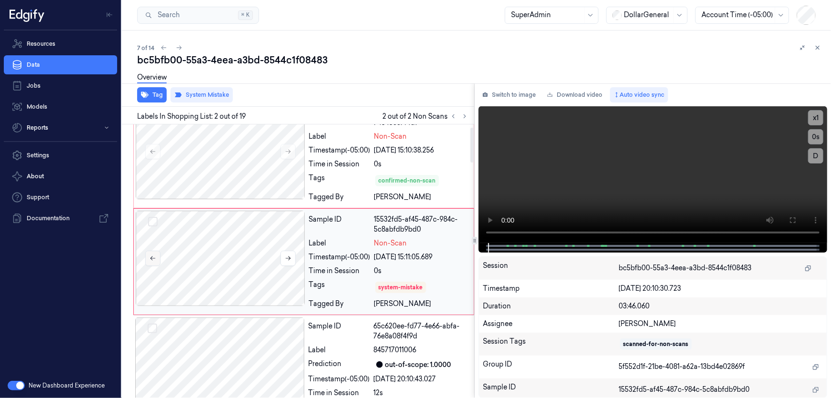
click at [155, 255] on icon at bounding box center [153, 258] width 7 height 7
click at [154, 255] on icon at bounding box center [153, 258] width 7 height 7
click at [153, 253] on button at bounding box center [152, 258] width 15 height 15
click at [152, 252] on button at bounding box center [152, 258] width 15 height 15
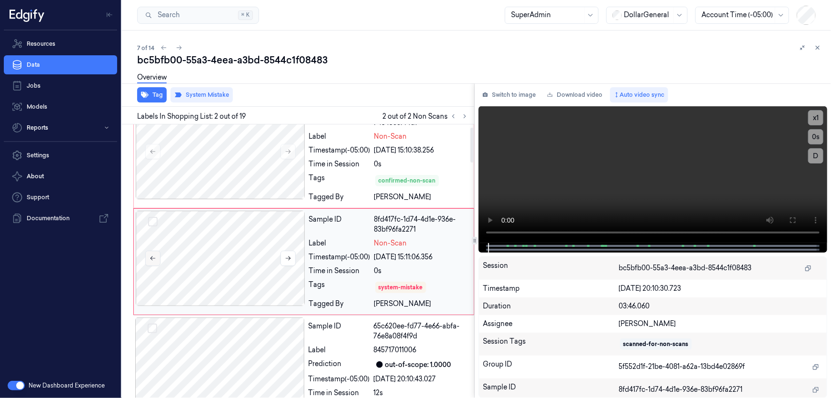
click at [152, 252] on button at bounding box center [152, 258] width 15 height 15
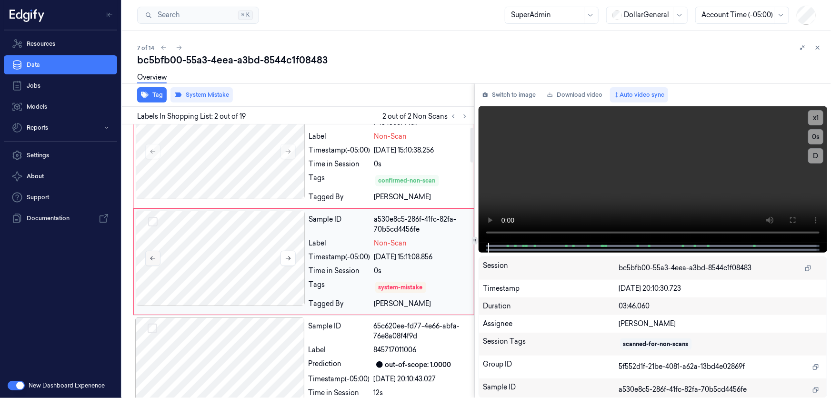
click at [152, 252] on button at bounding box center [152, 258] width 15 height 15
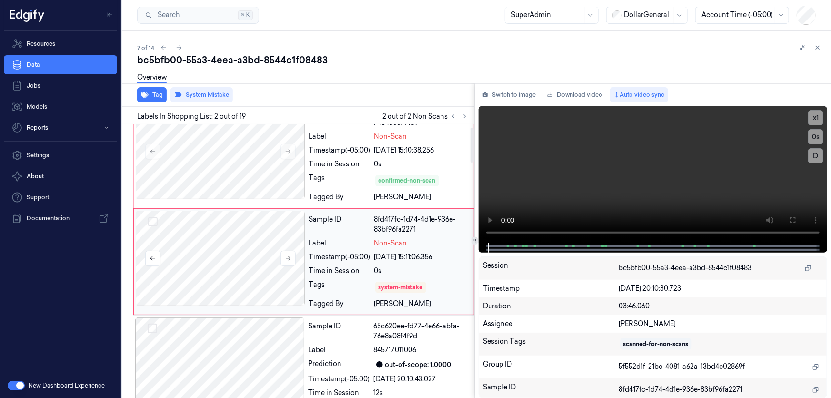
click at [147, 249] on div at bounding box center [221, 258] width 170 height 95
click at [260, 243] on div at bounding box center [221, 258] width 170 height 95
click at [257, 243] on div at bounding box center [221, 258] width 170 height 95
click at [297, 254] on div at bounding box center [221, 258] width 170 height 95
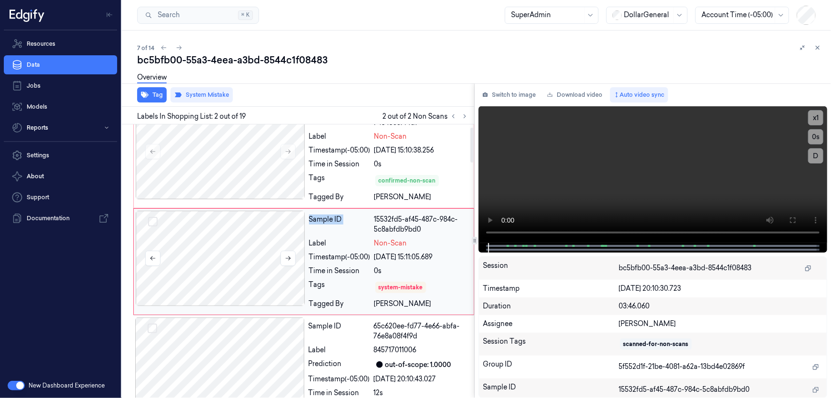
click at [297, 254] on div at bounding box center [221, 258] width 170 height 95
click at [293, 255] on button at bounding box center [288, 258] width 15 height 15
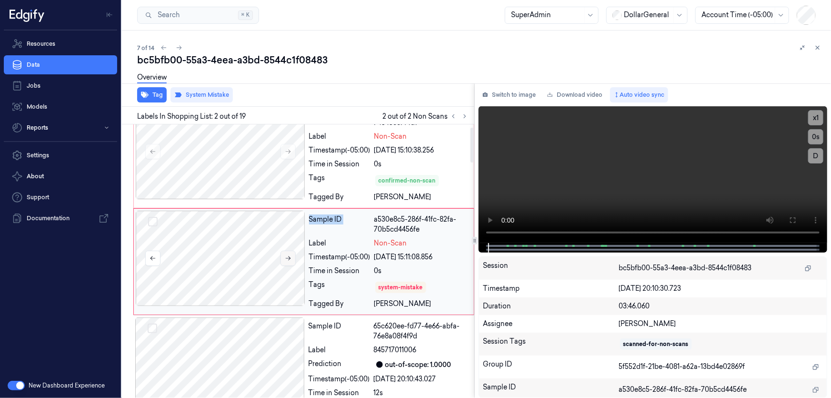
click at [293, 255] on button at bounding box center [288, 258] width 15 height 15
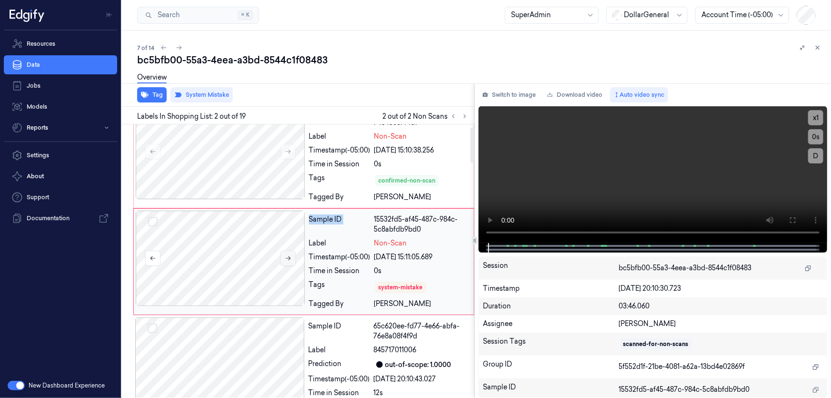
click at [293, 255] on button at bounding box center [288, 258] width 15 height 15
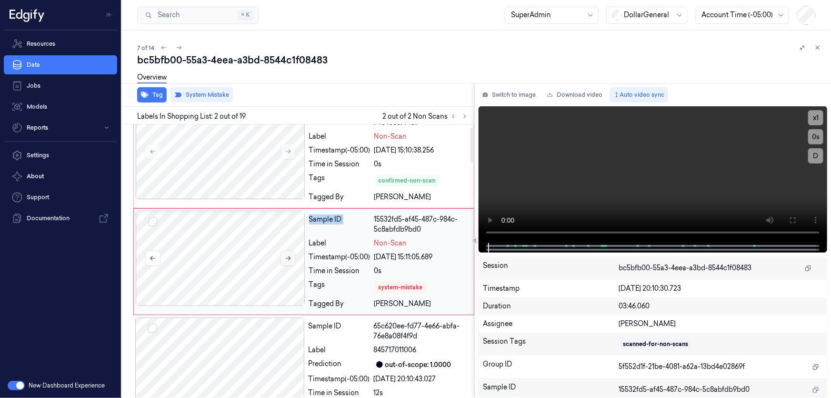
click at [293, 255] on button at bounding box center [288, 258] width 15 height 15
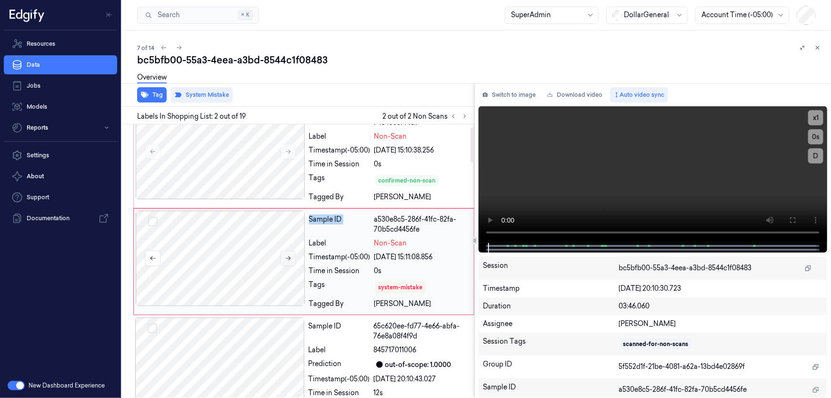
click at [293, 255] on button at bounding box center [288, 258] width 15 height 15
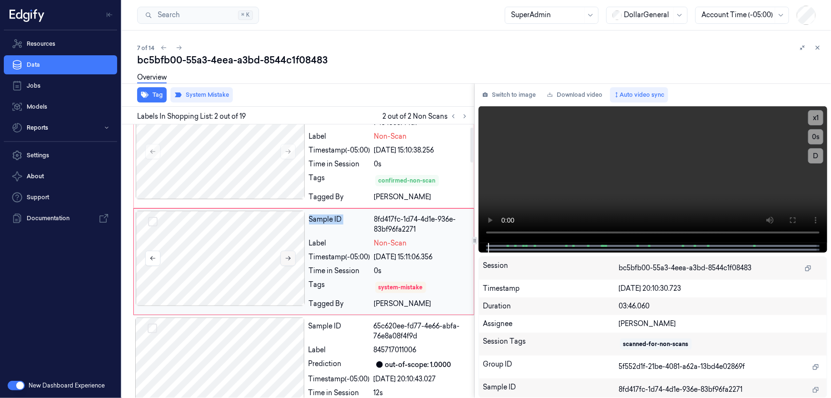
click at [293, 255] on button at bounding box center [288, 258] width 15 height 15
click at [291, 260] on icon at bounding box center [288, 258] width 7 height 7
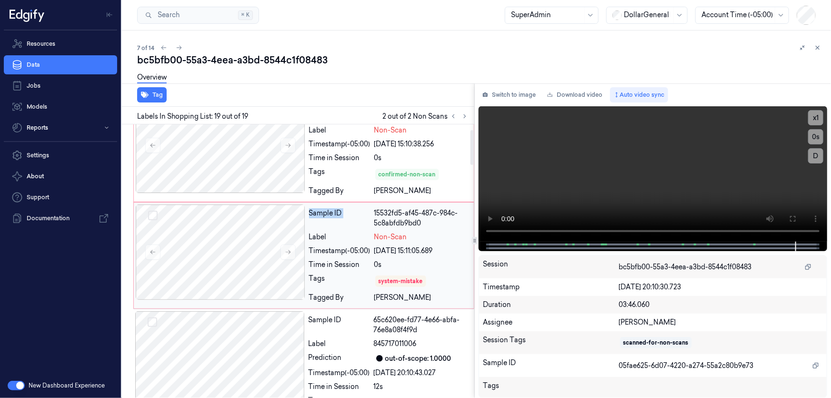
scroll to position [43, 0]
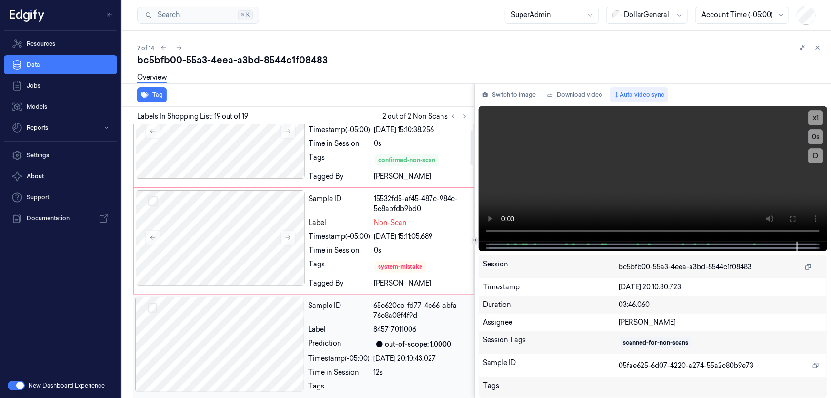
click at [430, 320] on div "Sample ID 65c620ee-fd77-4e66-abfa-76e8a08f4f9d Label 845717011006 Prediction ou…" at bounding box center [389, 348] width 168 height 103
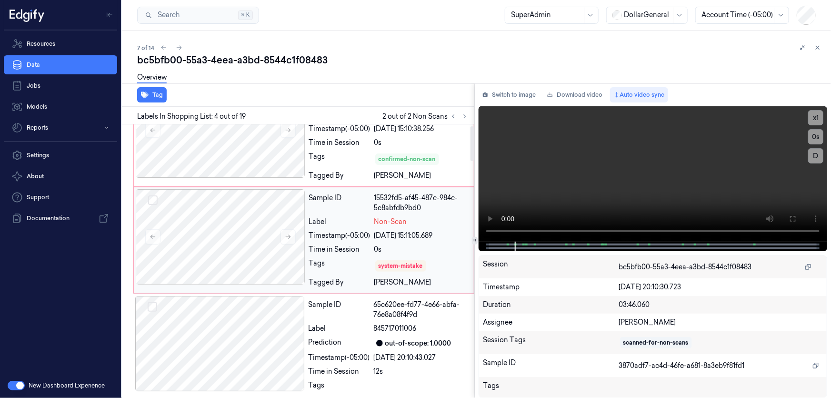
scroll to position [0, 0]
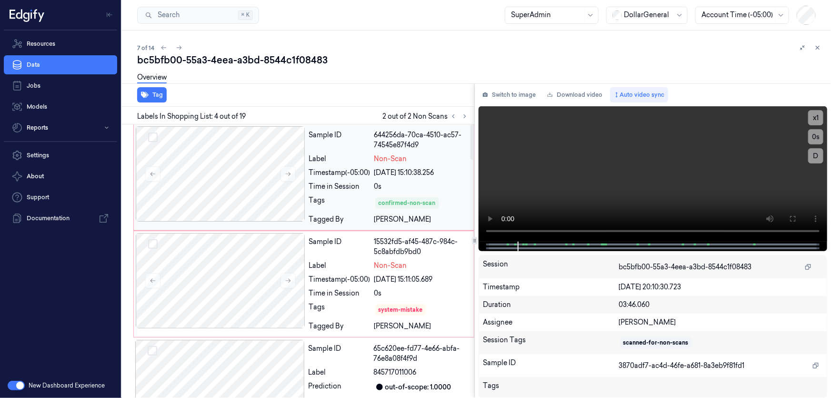
click at [440, 192] on div "Sample ID 644256da-70ca-4510-ac57-74545e87f4d9 Label Non-Scan Timestamp (-05:00…" at bounding box center [388, 177] width 167 height 102
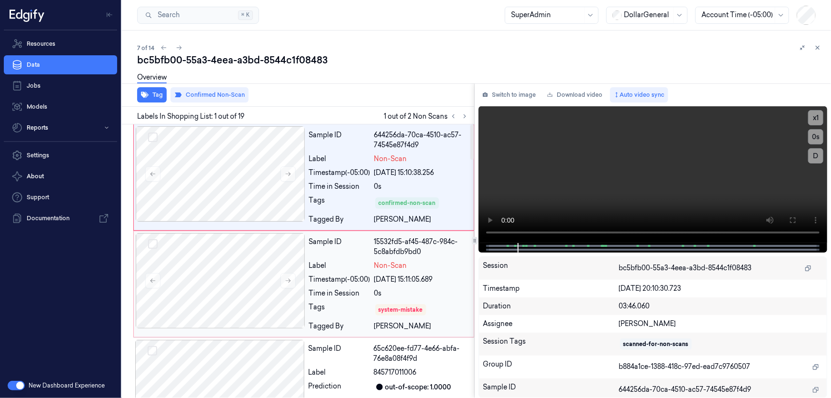
click at [440, 263] on div "Non-Scan" at bounding box center [421, 266] width 94 height 10
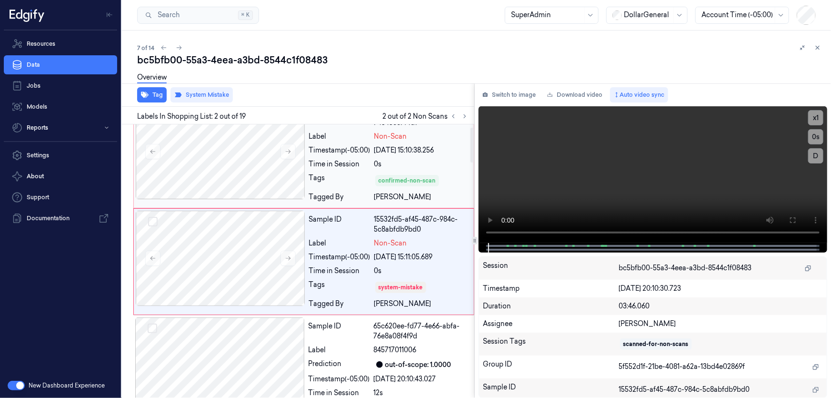
click at [436, 201] on div "[PERSON_NAME]" at bounding box center [421, 197] width 94 height 10
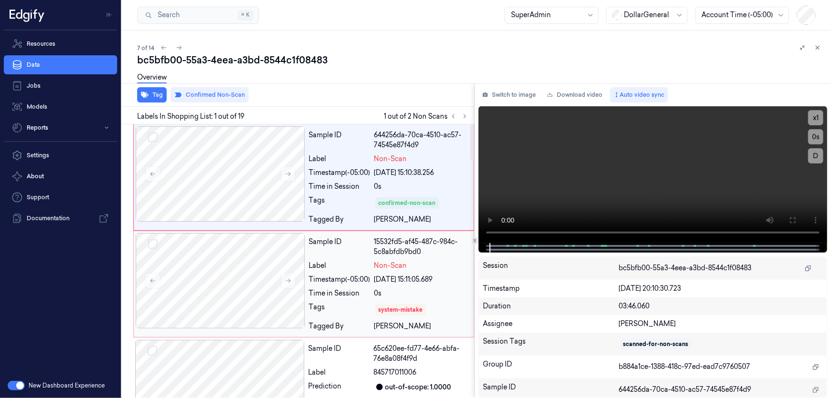
click at [376, 275] on div "[DATE] 15:11:05.689" at bounding box center [421, 279] width 94 height 10
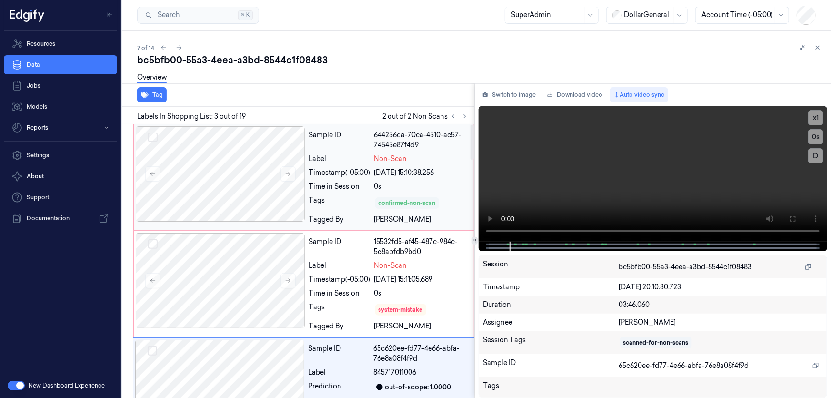
drag, startPoint x: 436, startPoint y: 203, endPoint x: 376, endPoint y: 199, distance: 59.7
click at [376, 199] on div "confirmed-non-scan" at bounding box center [407, 202] width 64 height 11
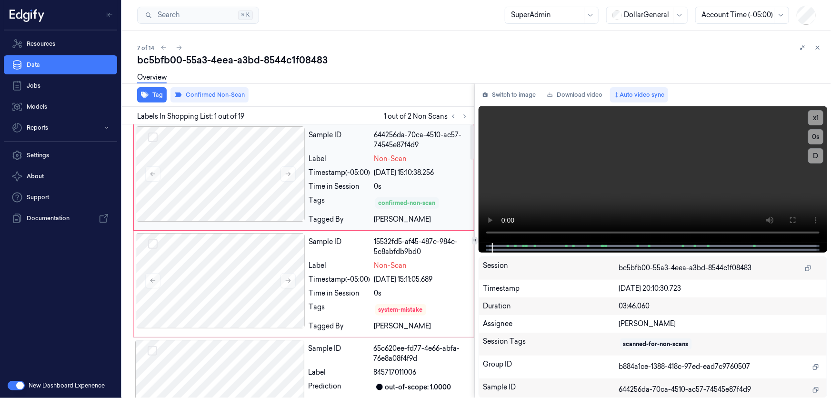
click at [414, 202] on div "confirmed-non-scan" at bounding box center [407, 203] width 57 height 9
